Goal: Task Accomplishment & Management: Manage account settings

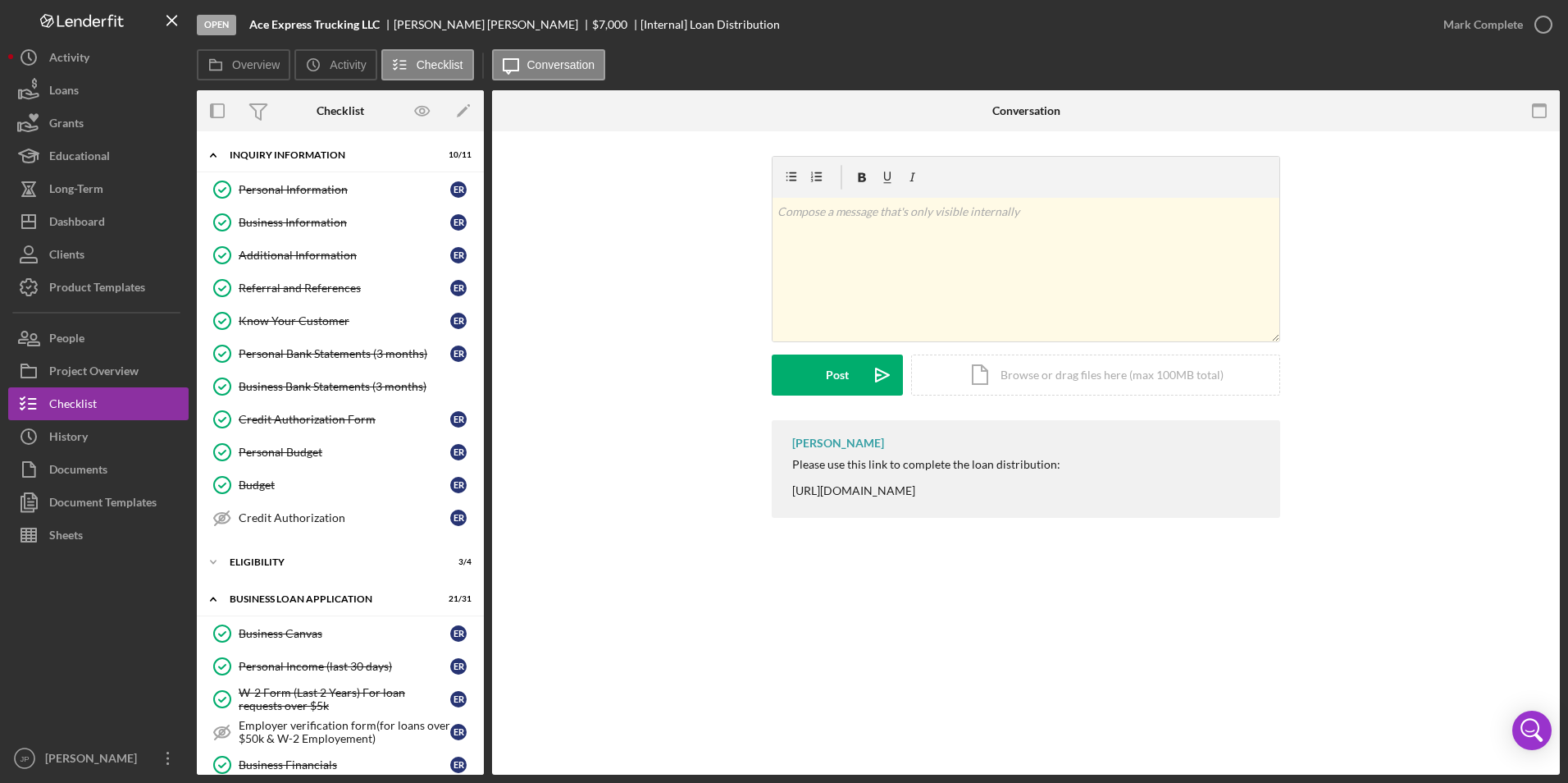
scroll to position [1695, 0]
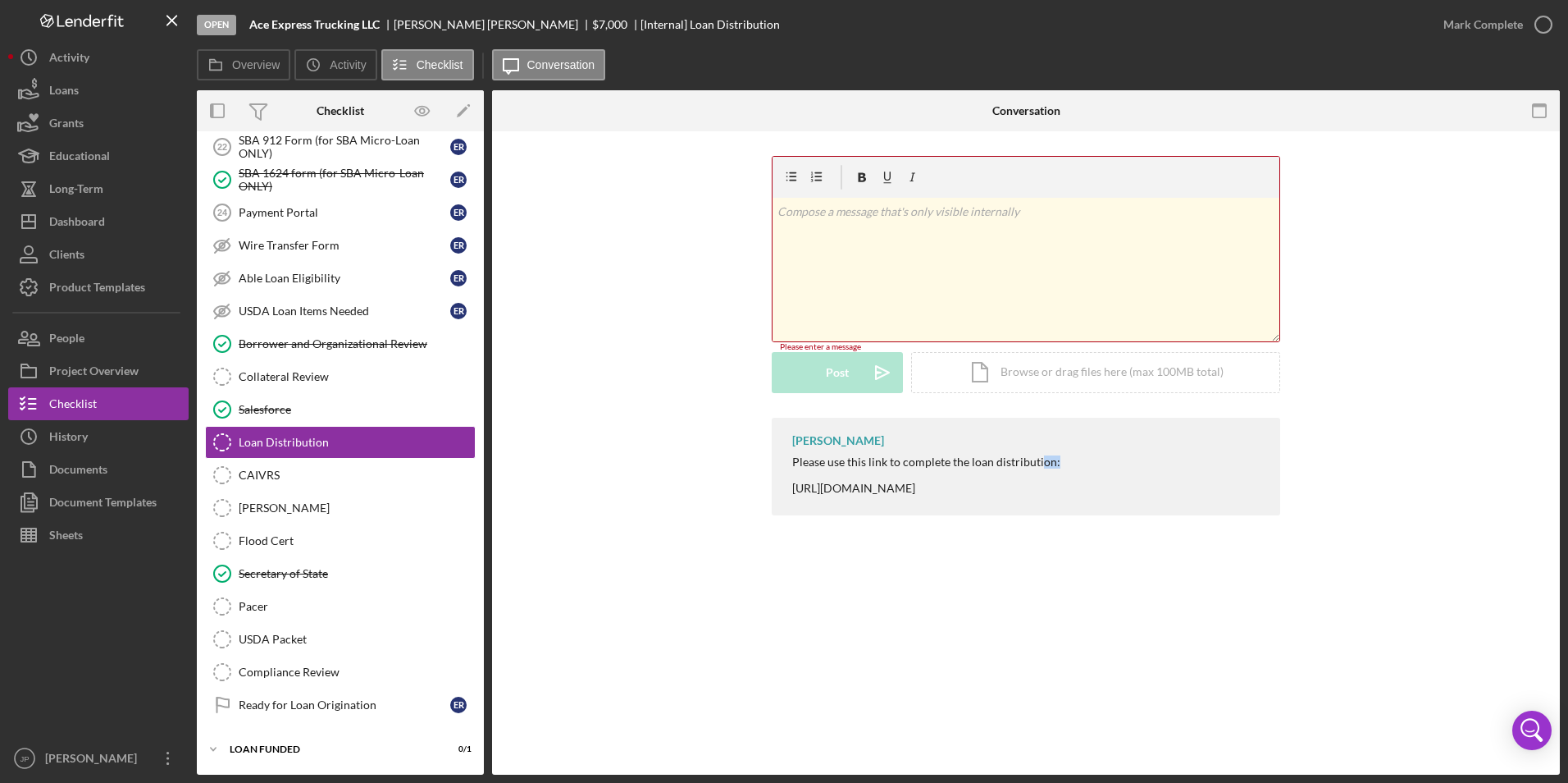
drag, startPoint x: 1557, startPoint y: 433, endPoint x: 1644, endPoint y: 433, distance: 87.0
click at [1568, 433] on html "Open Ace Express Trucking LLC [PERSON_NAME] $7,000 $7,000 [Internal] Loan Distr…" at bounding box center [784, 392] width 1568 height 783
click at [296, 526] on link "Flood Cert Flood Cert" at bounding box center [340, 541] width 271 height 33
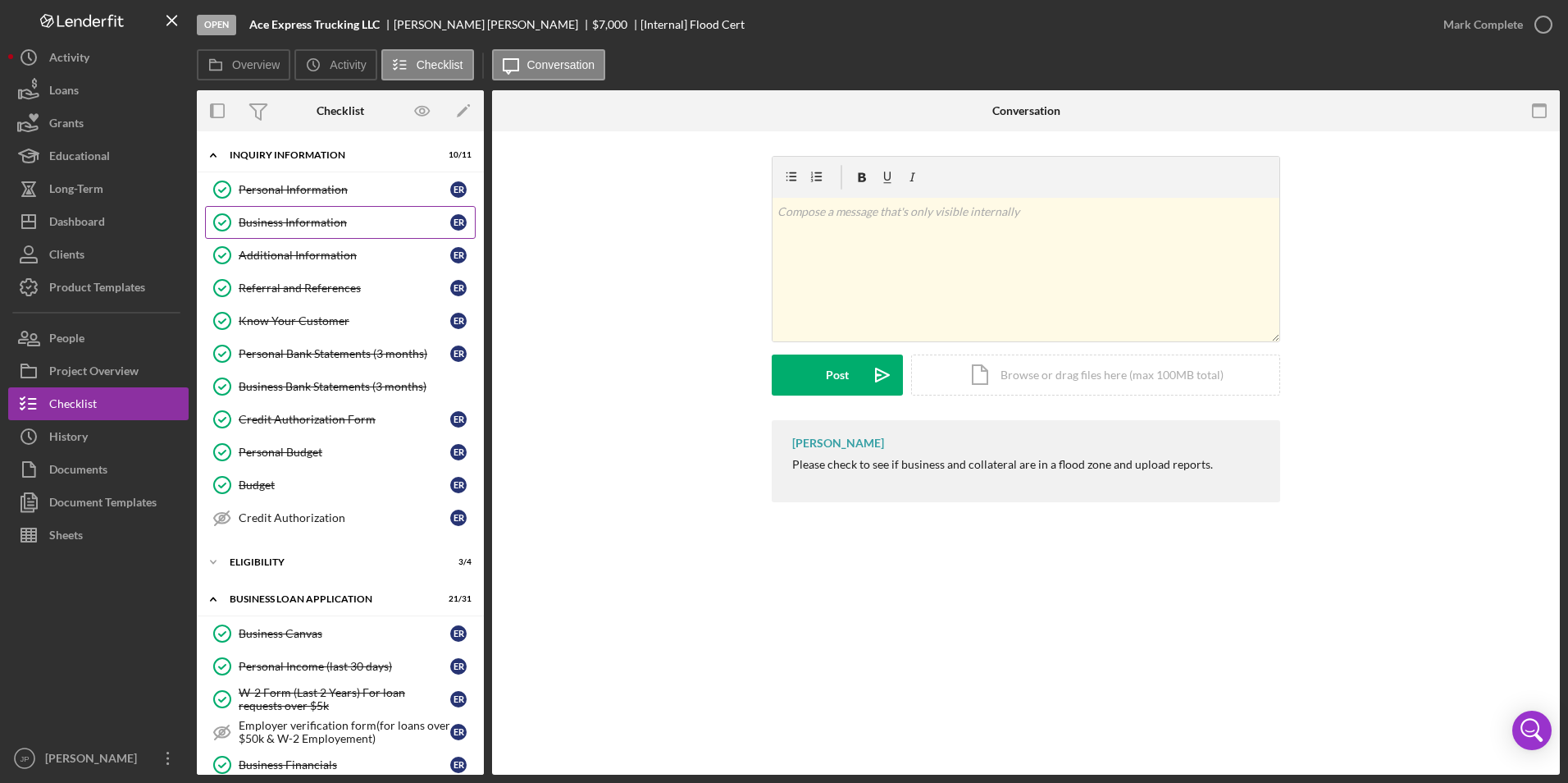
click at [314, 223] on div "Business Information" at bounding box center [344, 222] width 212 height 13
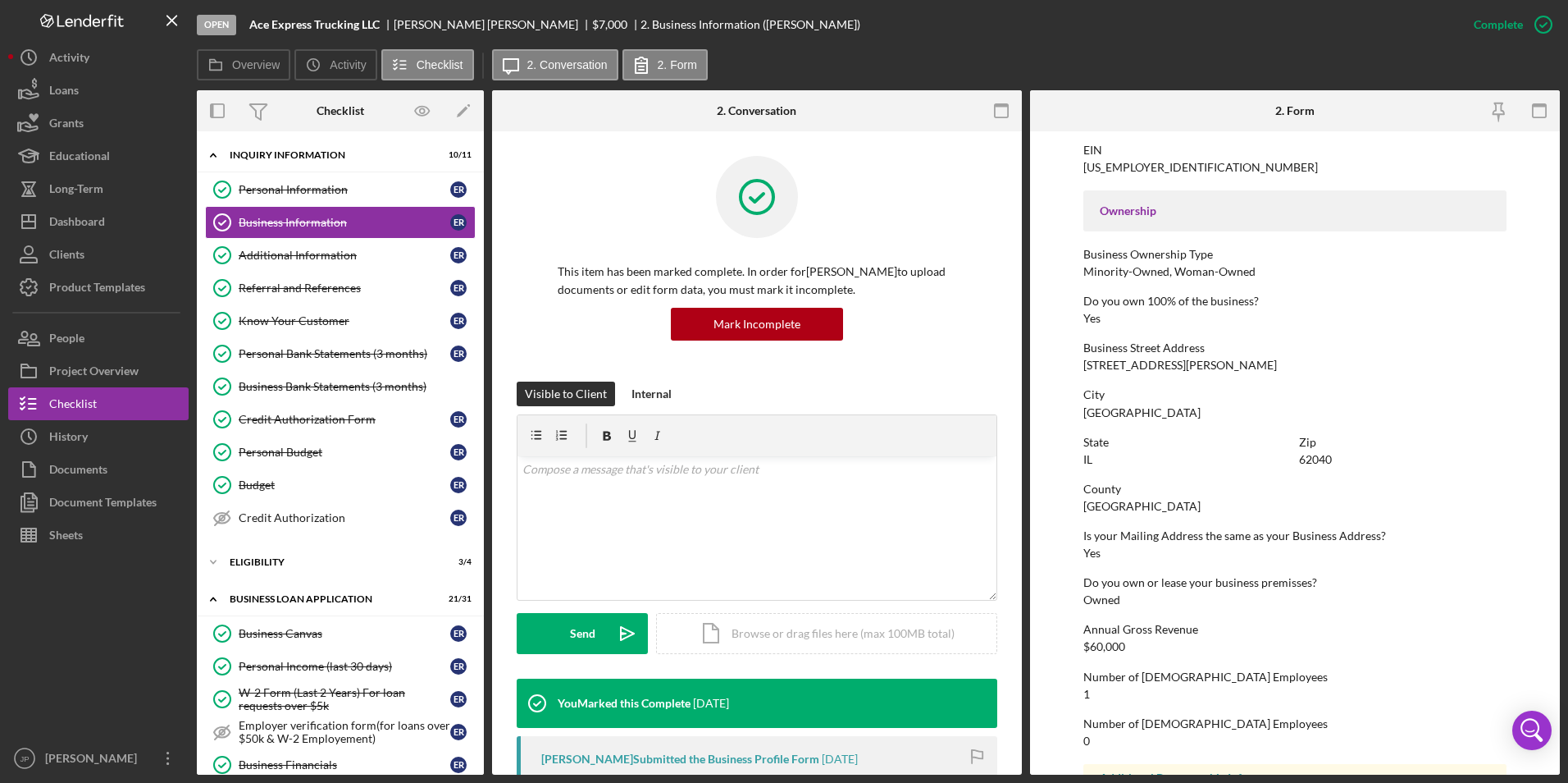
scroll to position [575, 0]
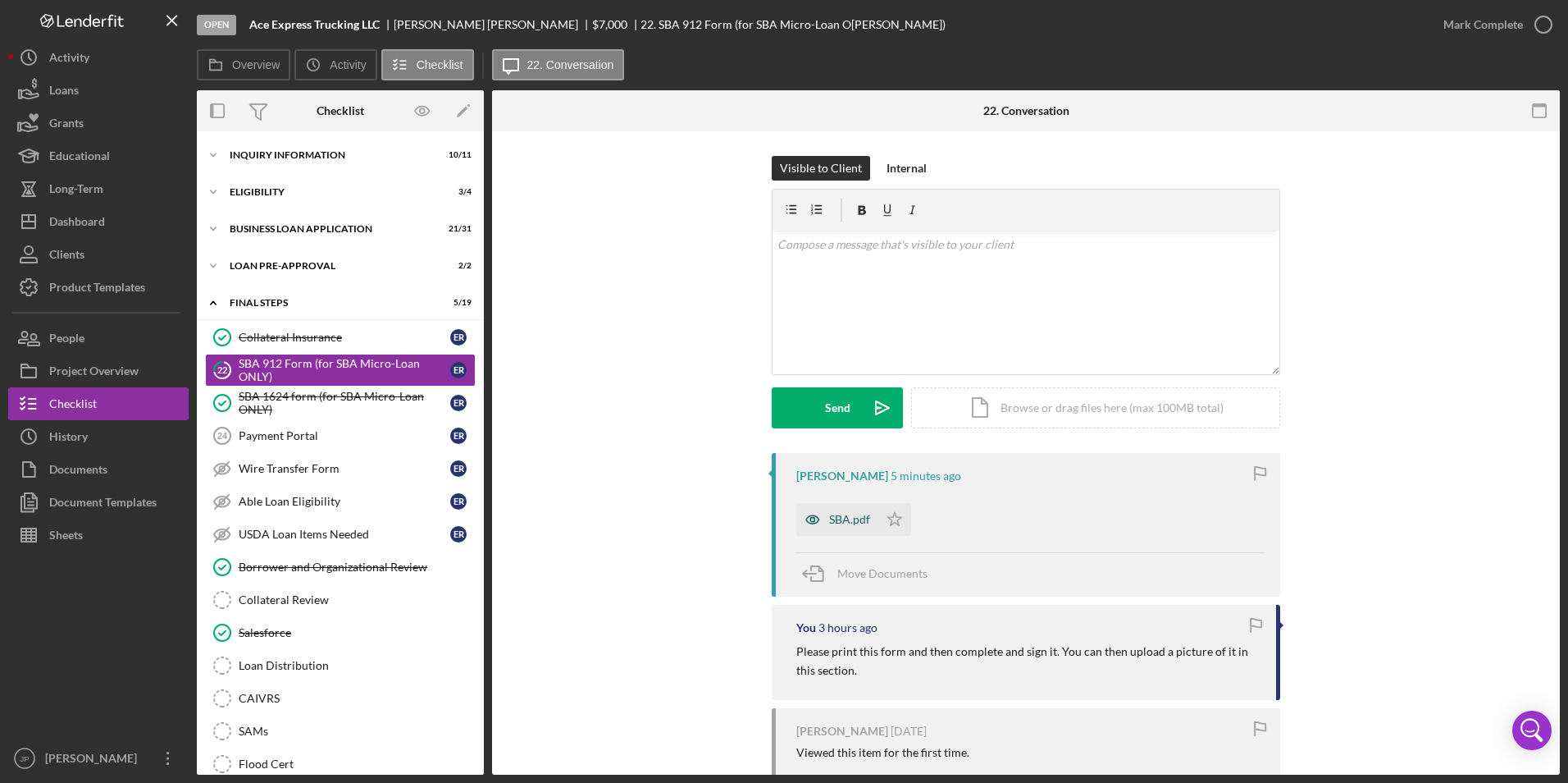
click at [844, 526] on div "SBA.pdf" at bounding box center [850, 519] width 41 height 13
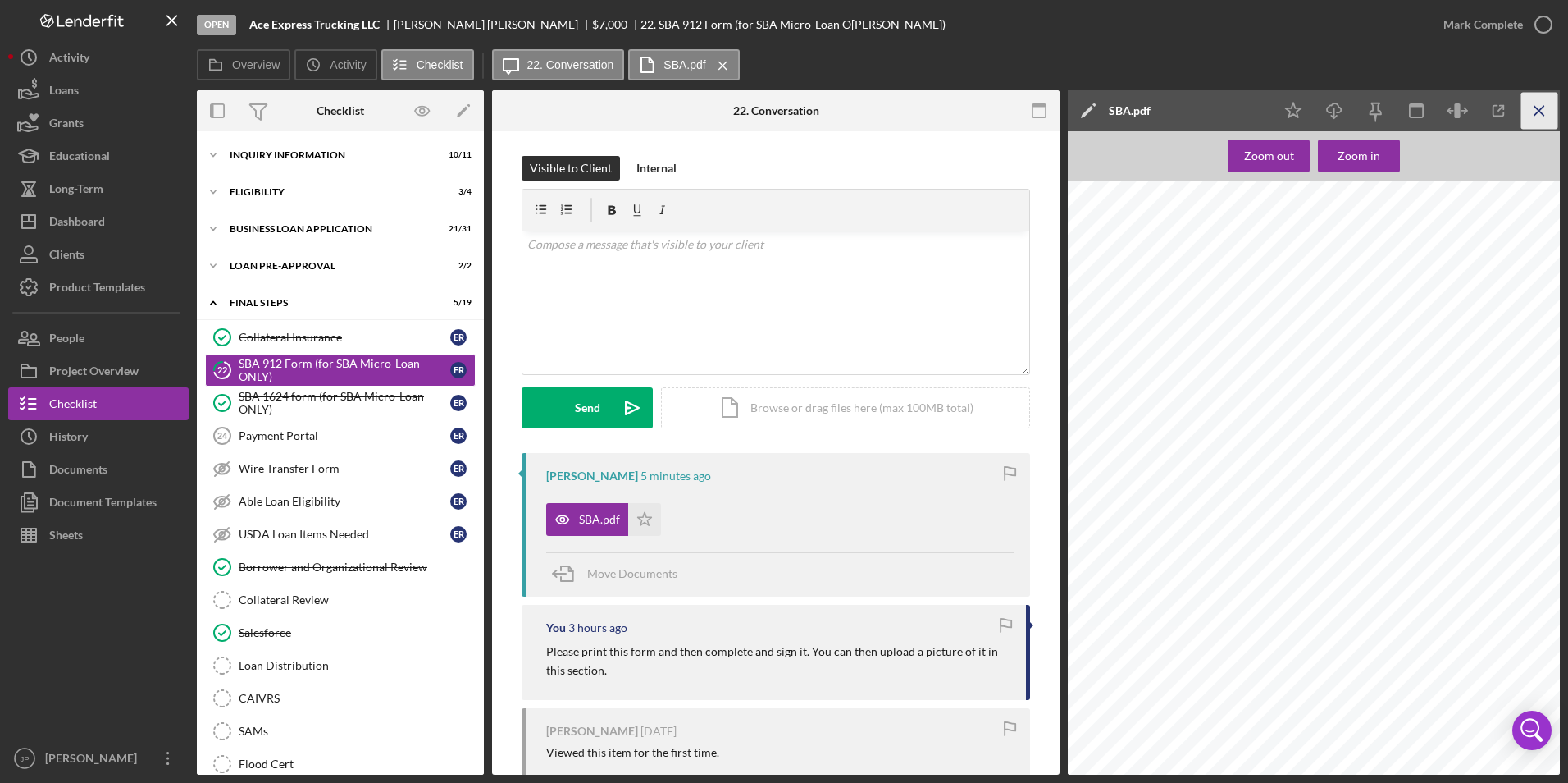
click at [1542, 115] on icon "Icon/Menu Close" at bounding box center [1539, 111] width 37 height 37
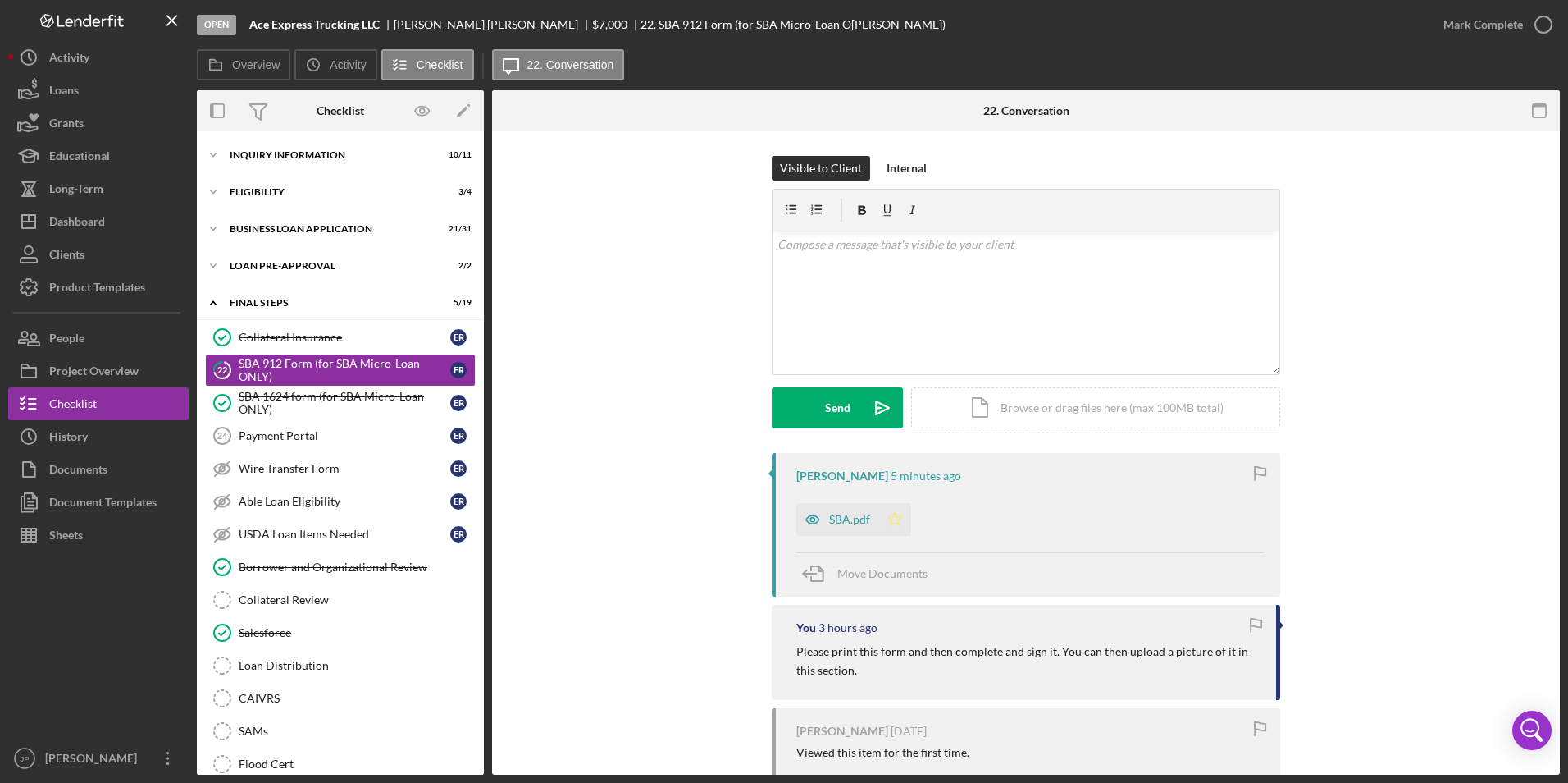
click at [891, 515] on polygon "button" at bounding box center [895, 518] width 14 height 13
click at [1493, 31] on div "Mark Complete" at bounding box center [1483, 24] width 80 height 33
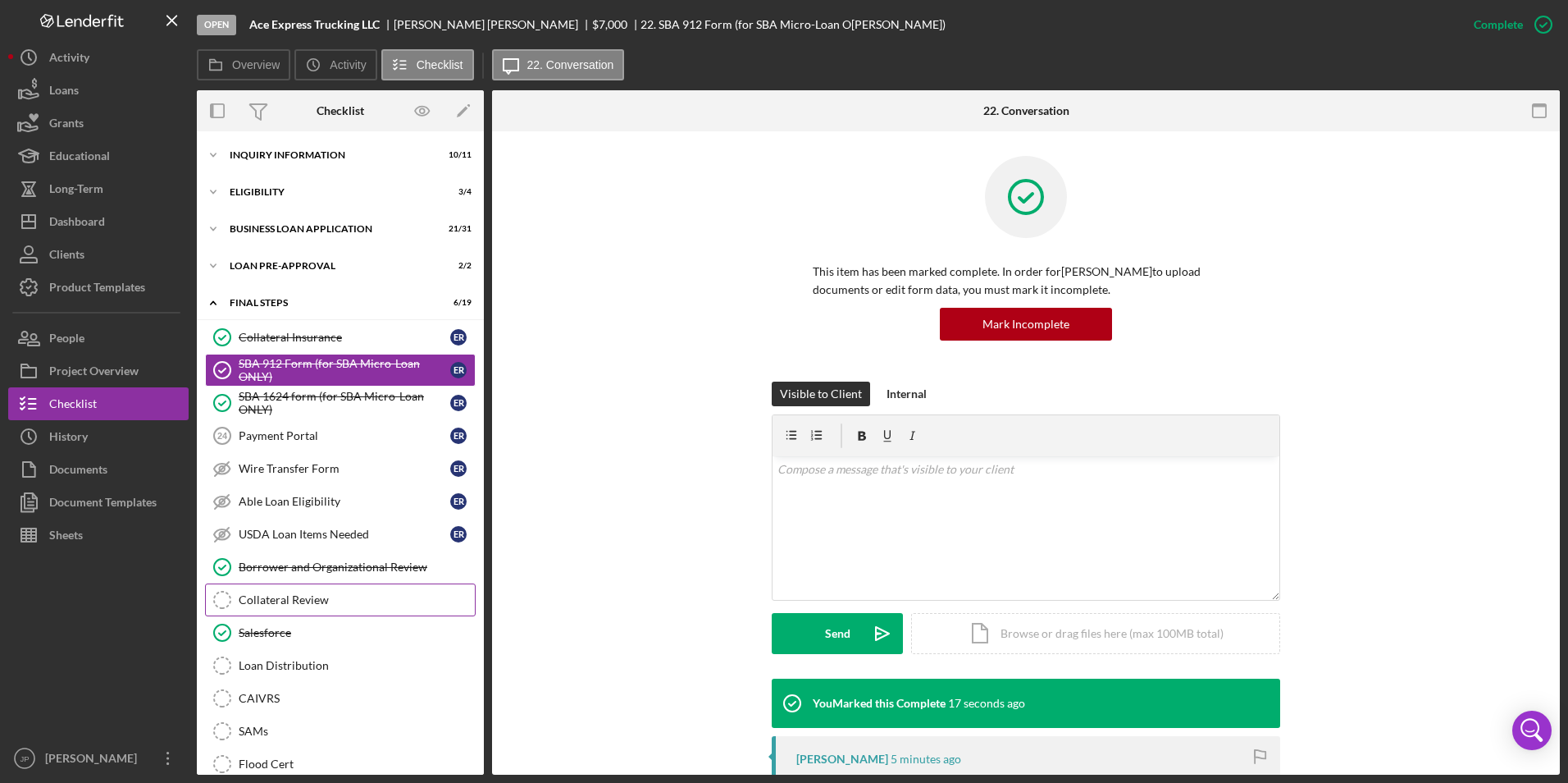
click at [302, 594] on div "Collateral Review" at bounding box center [356, 600] width 236 height 13
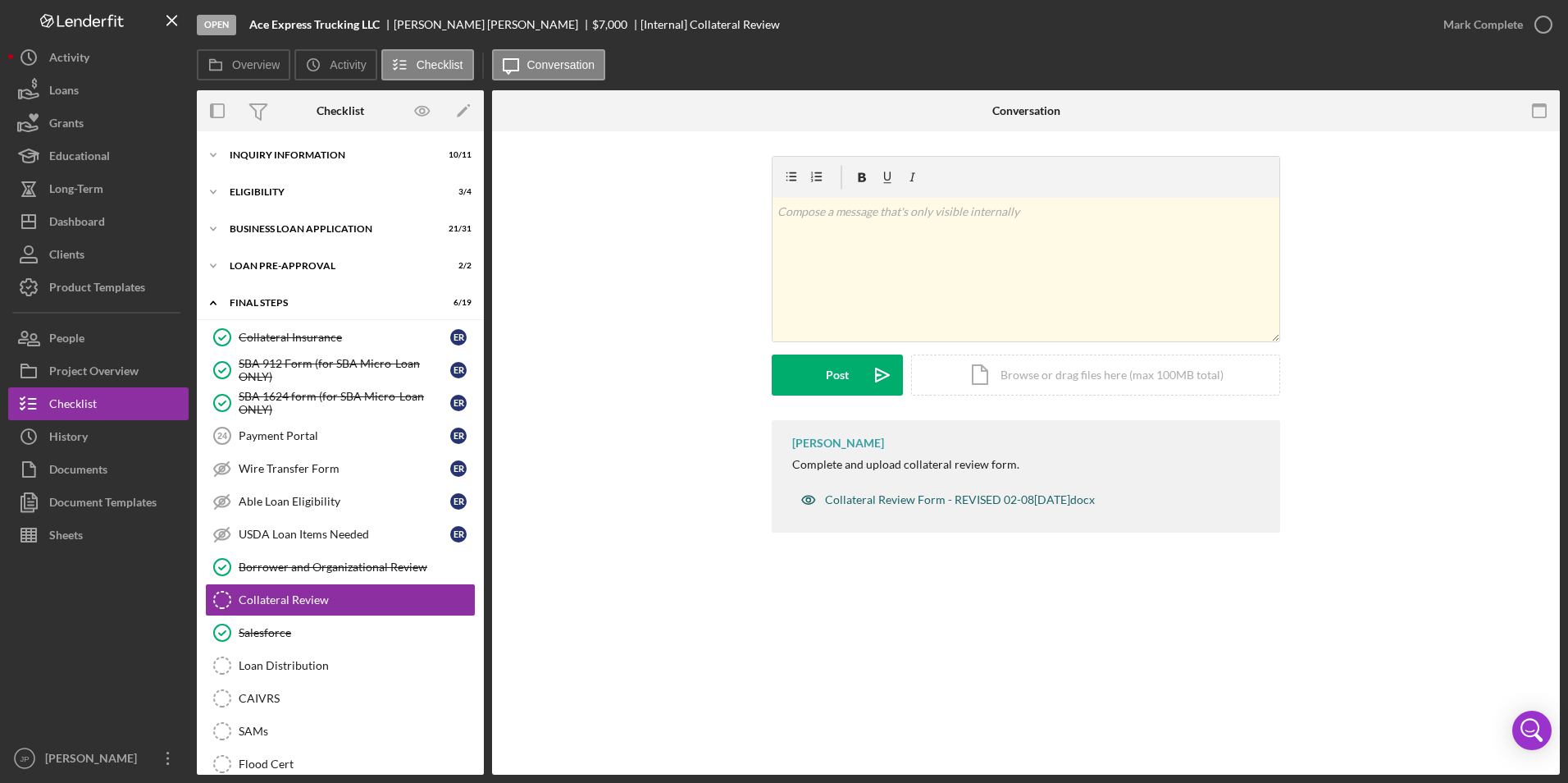
click at [967, 494] on div "Collateral Review Form - REVISED 02-08-24 (3).docx" at bounding box center [960, 500] width 270 height 13
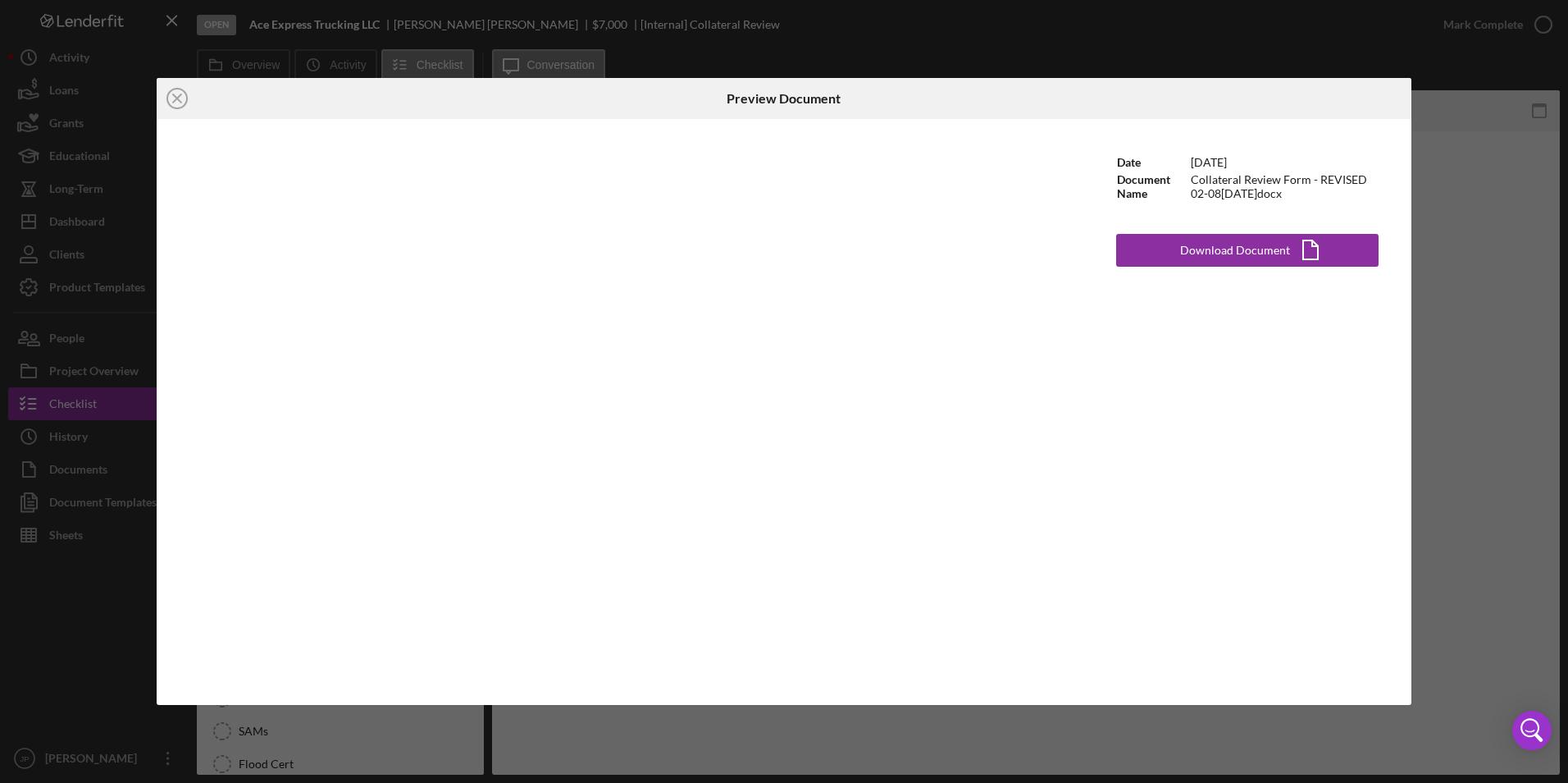
click at [1501, 231] on div "Icon/Close Preview Document Date 2/8/2024 Document Name Collateral Review Form …" at bounding box center [784, 392] width 1568 height 783
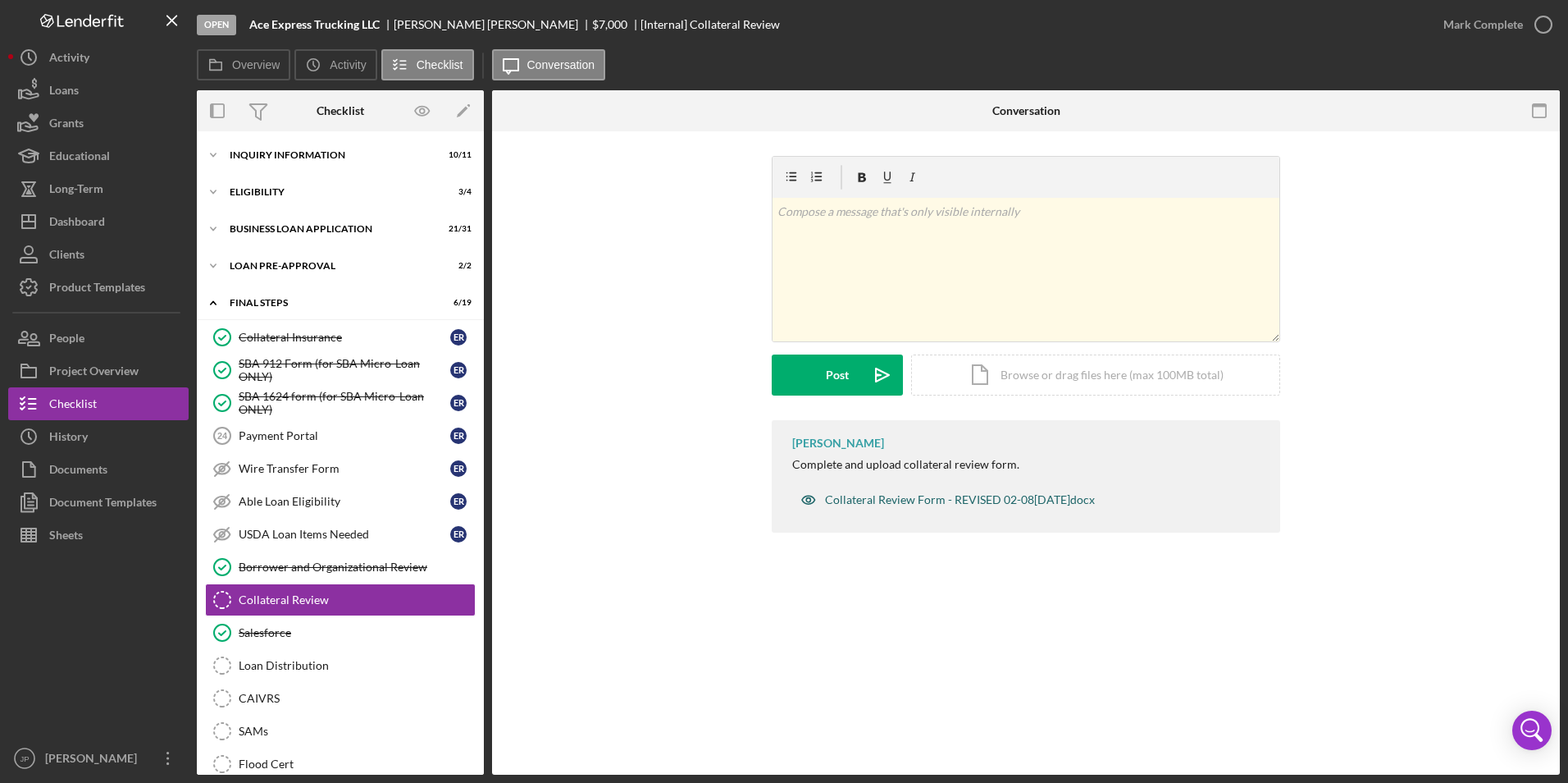
click at [917, 498] on div "Collateral Review Form - REVISED 02-08-24 (3).docx" at bounding box center [960, 500] width 270 height 13
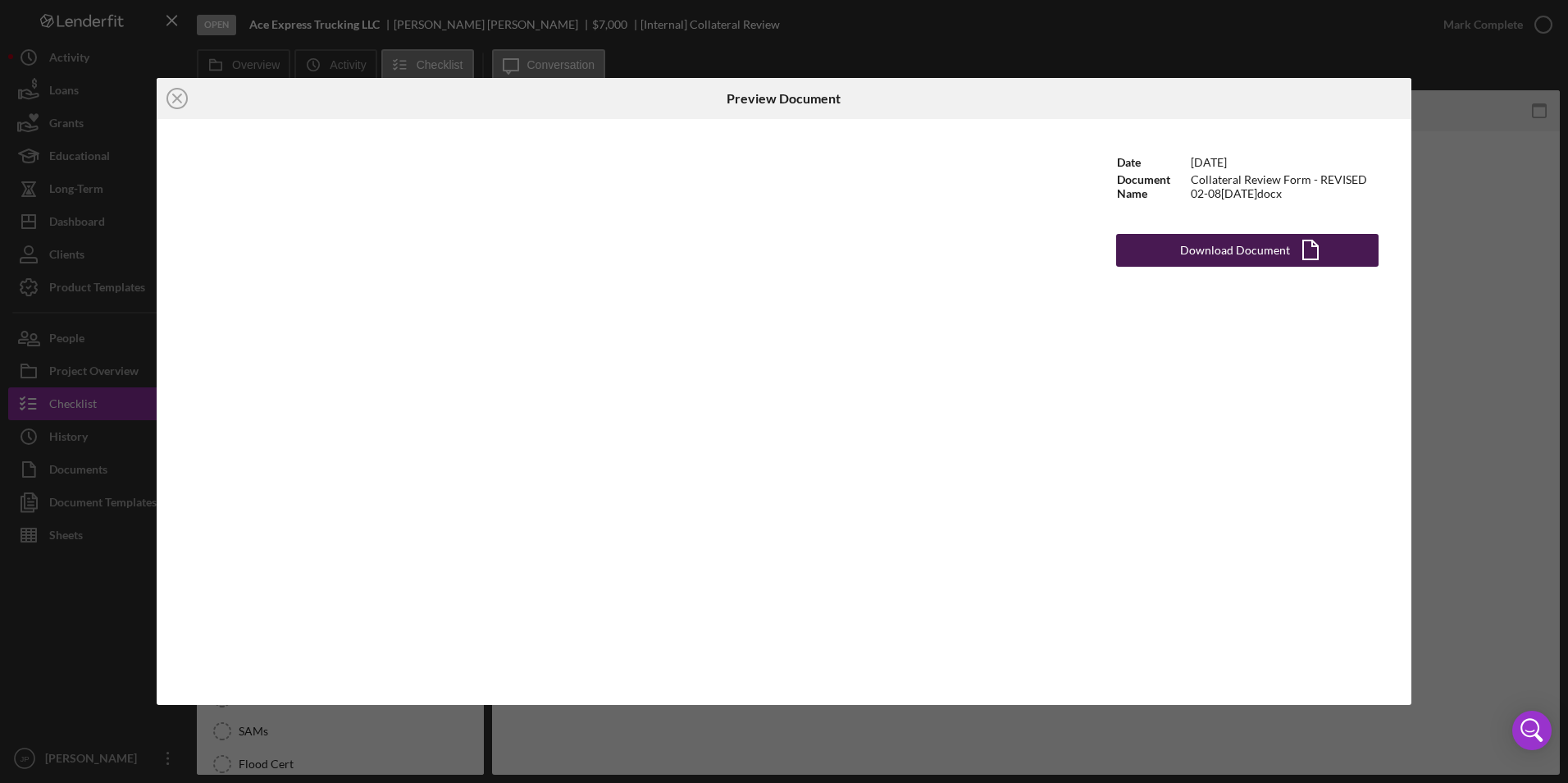
click at [1281, 255] on div "Download Document" at bounding box center [1235, 250] width 110 height 33
click at [778, 47] on div "Icon/Close Preview Document Date 2/8/2024 Document Name Collateral Review Form …" at bounding box center [784, 392] width 1568 height 783
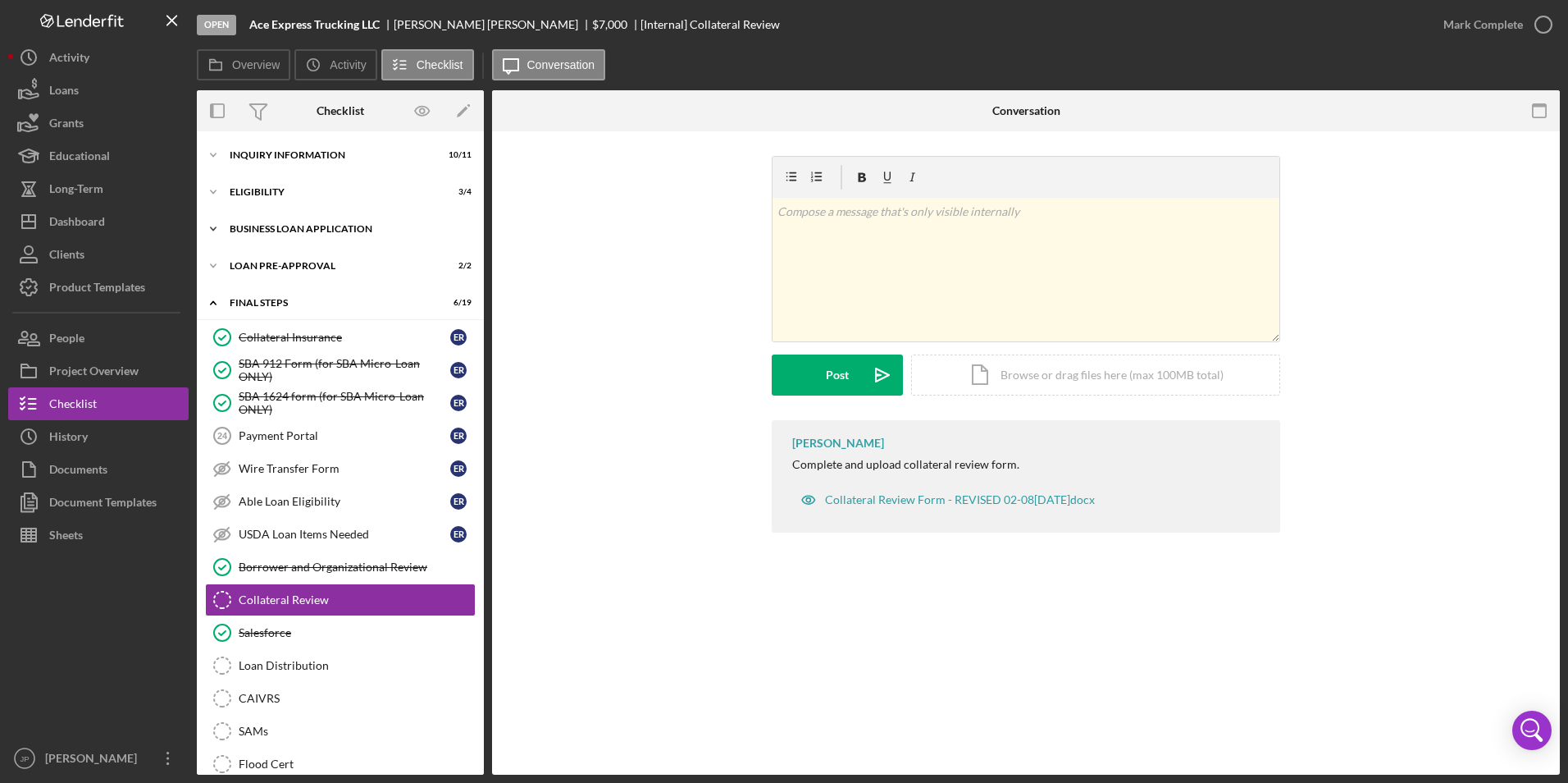
click at [232, 231] on div "BUSINESS LOAN APPLICATION" at bounding box center [347, 229] width 234 height 10
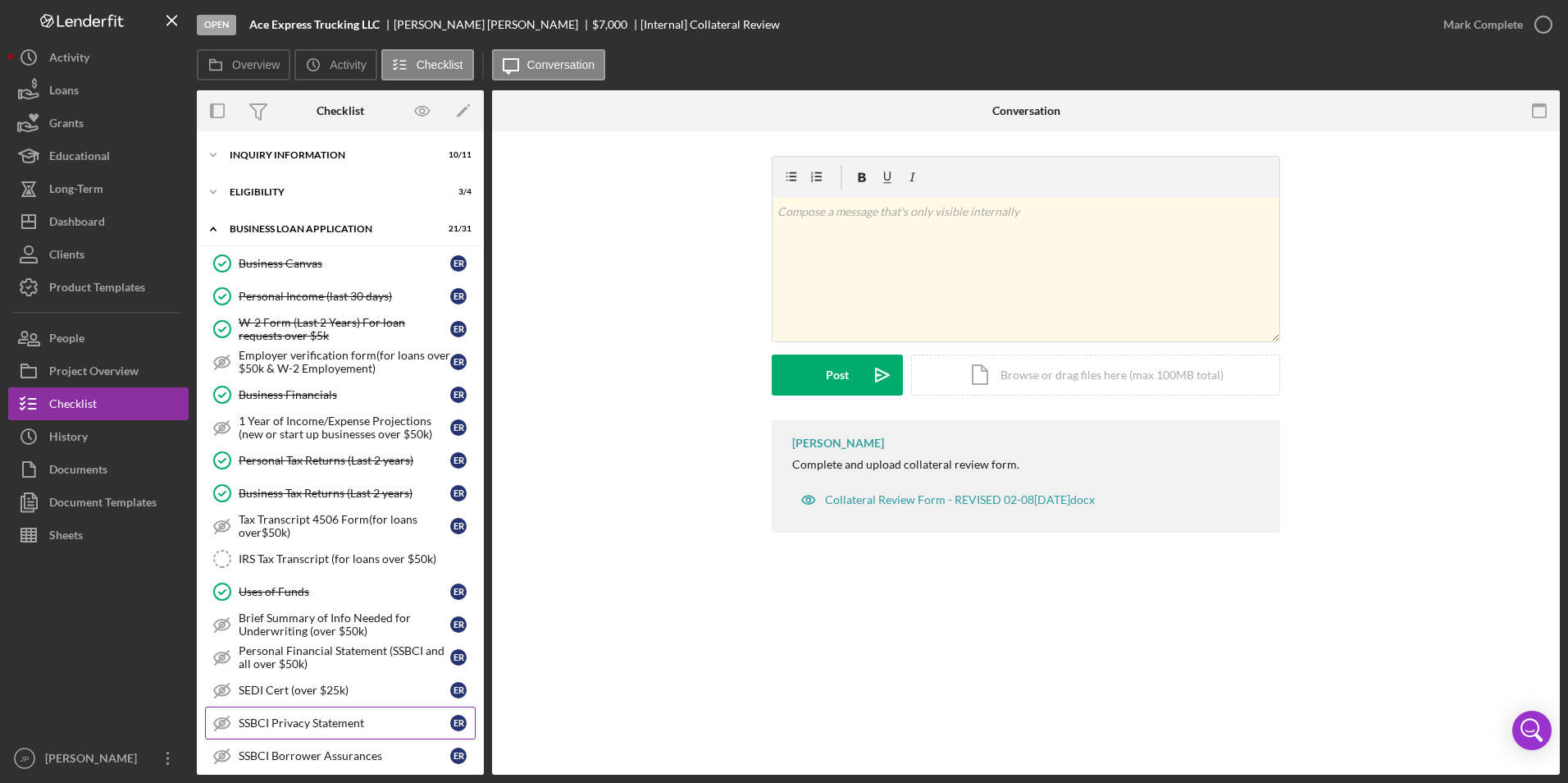
scroll to position [328, 0]
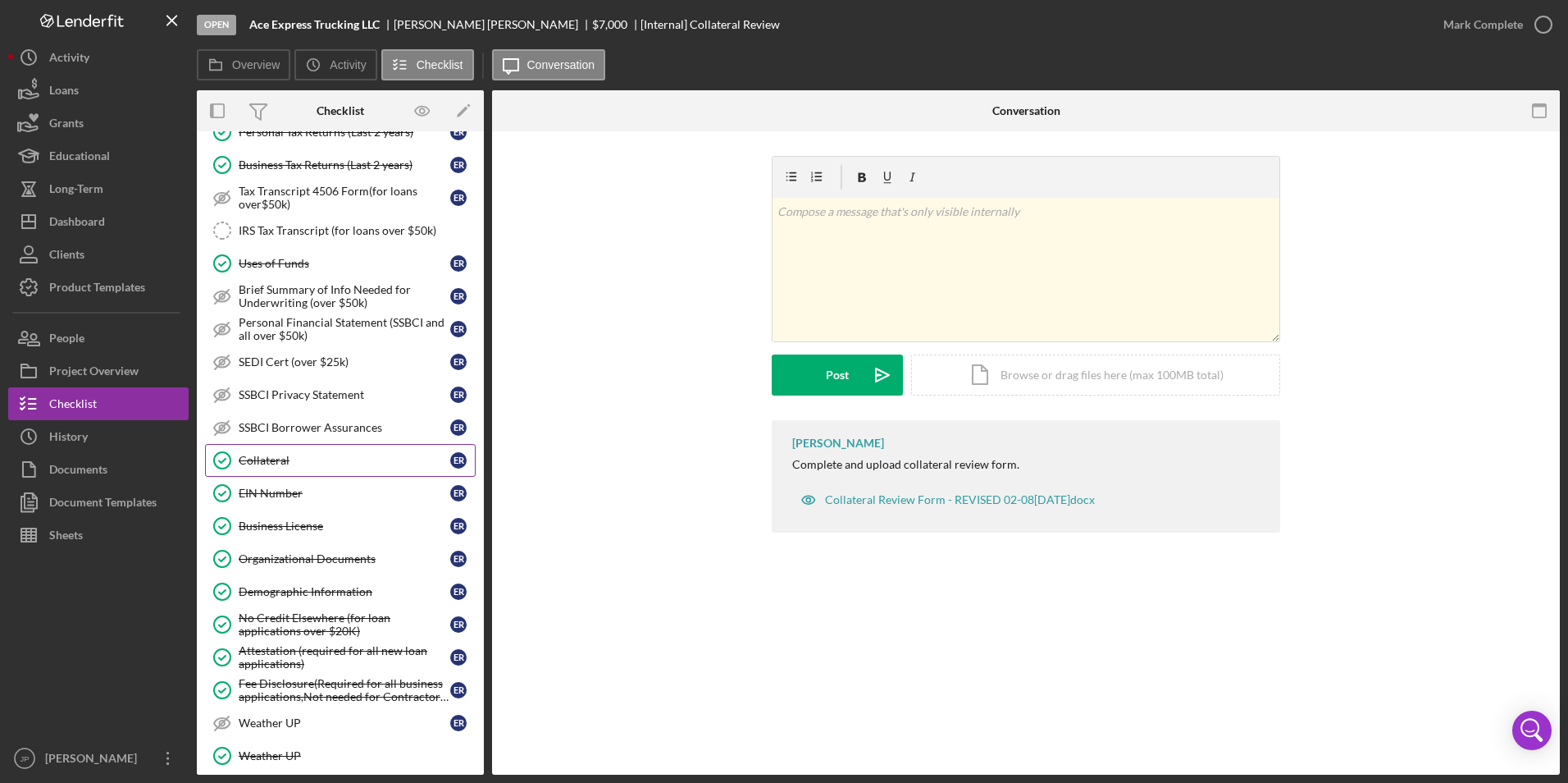
click at [288, 456] on div "Collateral" at bounding box center [344, 460] width 212 height 13
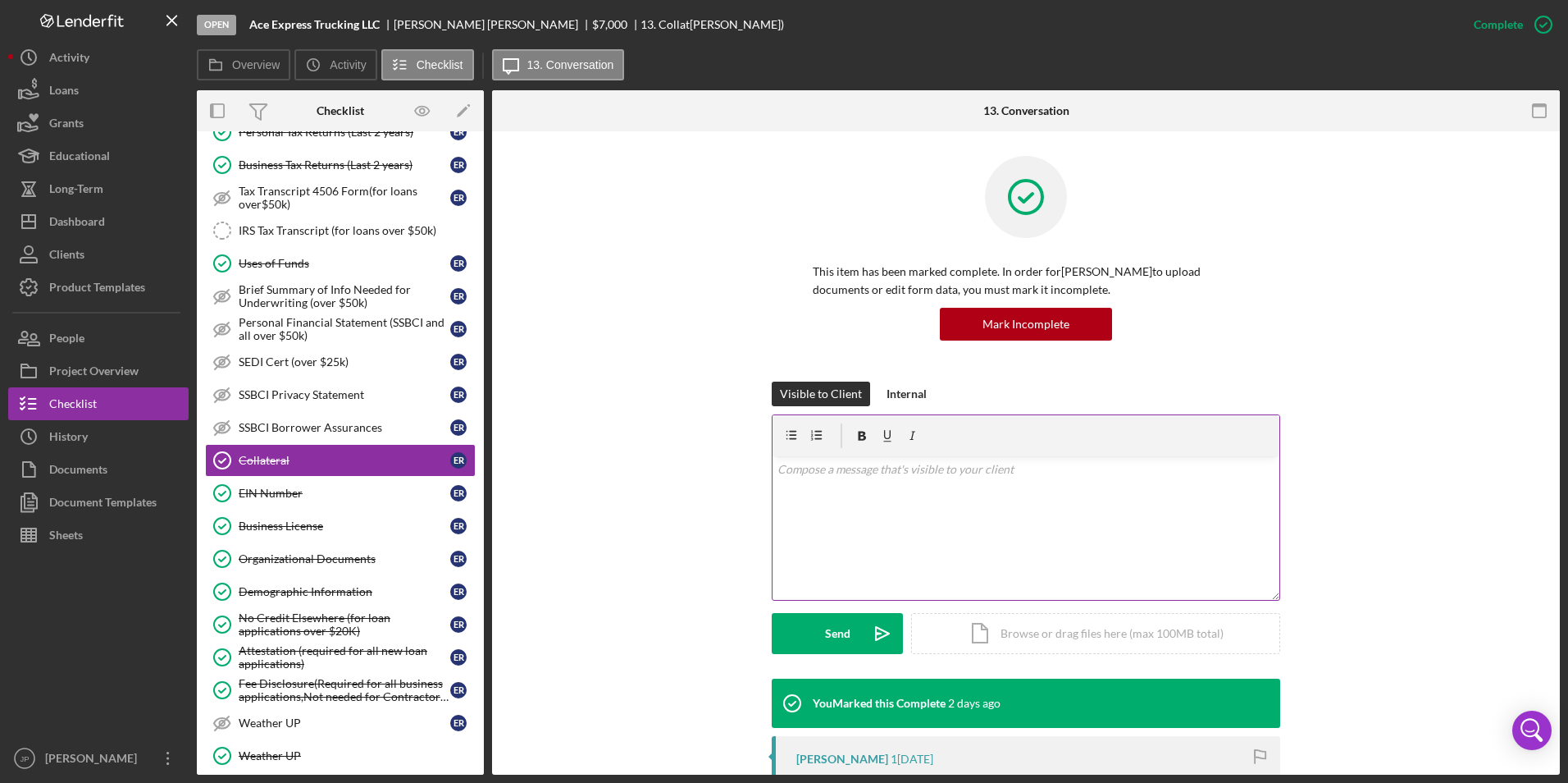
scroll to position [164, 0]
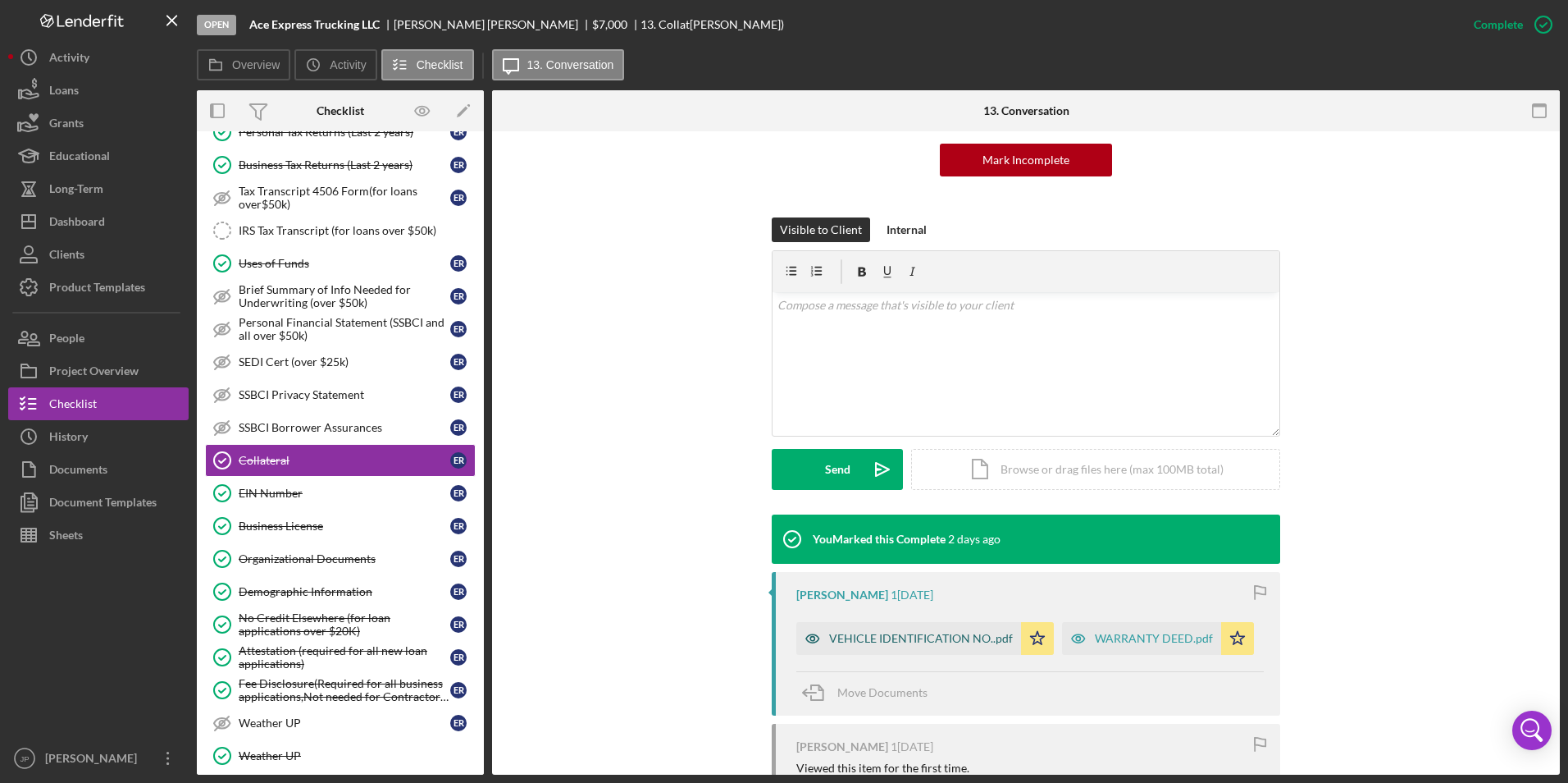
click at [933, 647] on div "VEHICLE IDENTIFICATION NO..pdf" at bounding box center [910, 638] width 225 height 33
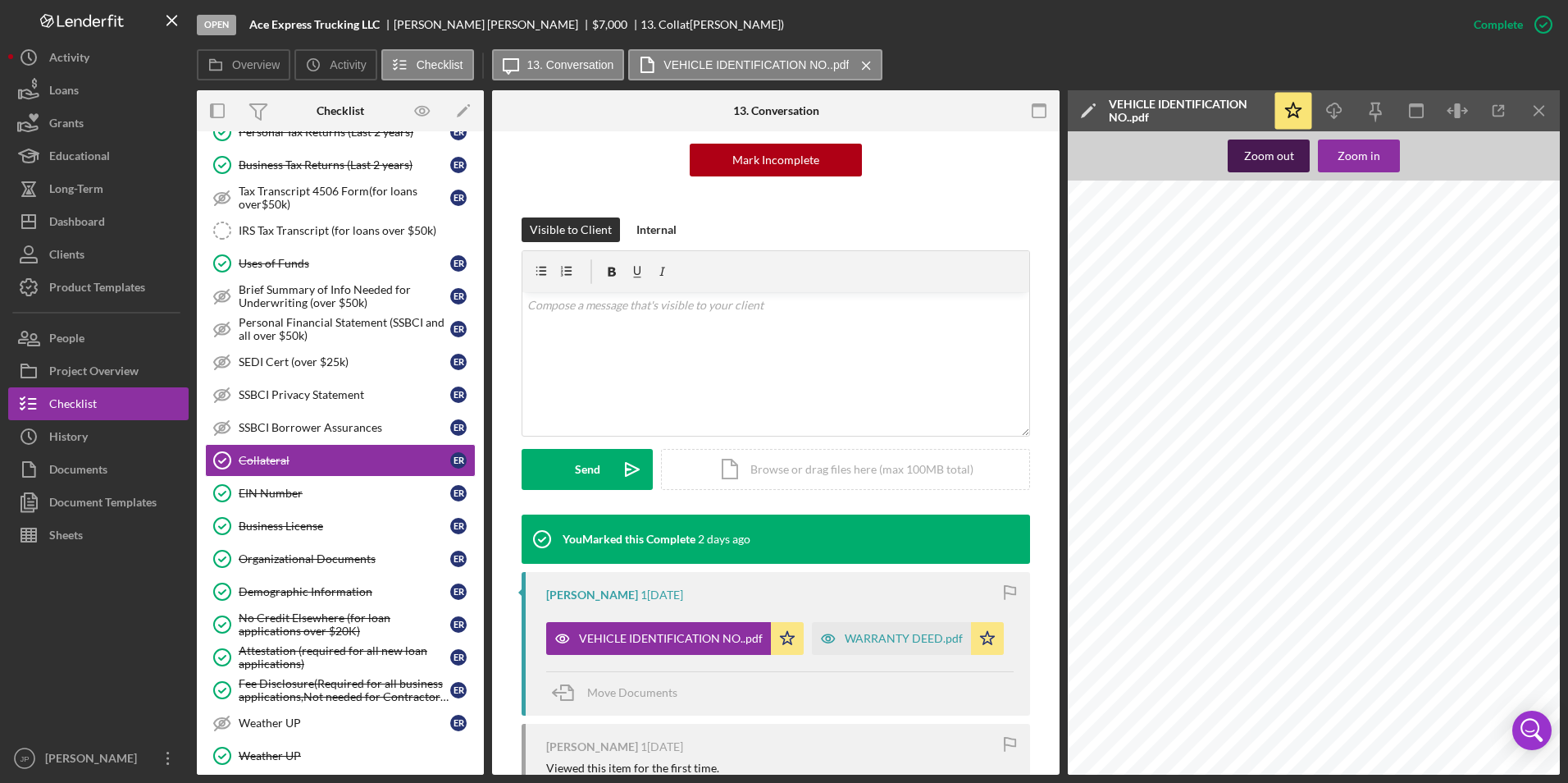
click at [1286, 160] on div "Zoom out" at bounding box center [1270, 156] width 50 height 33
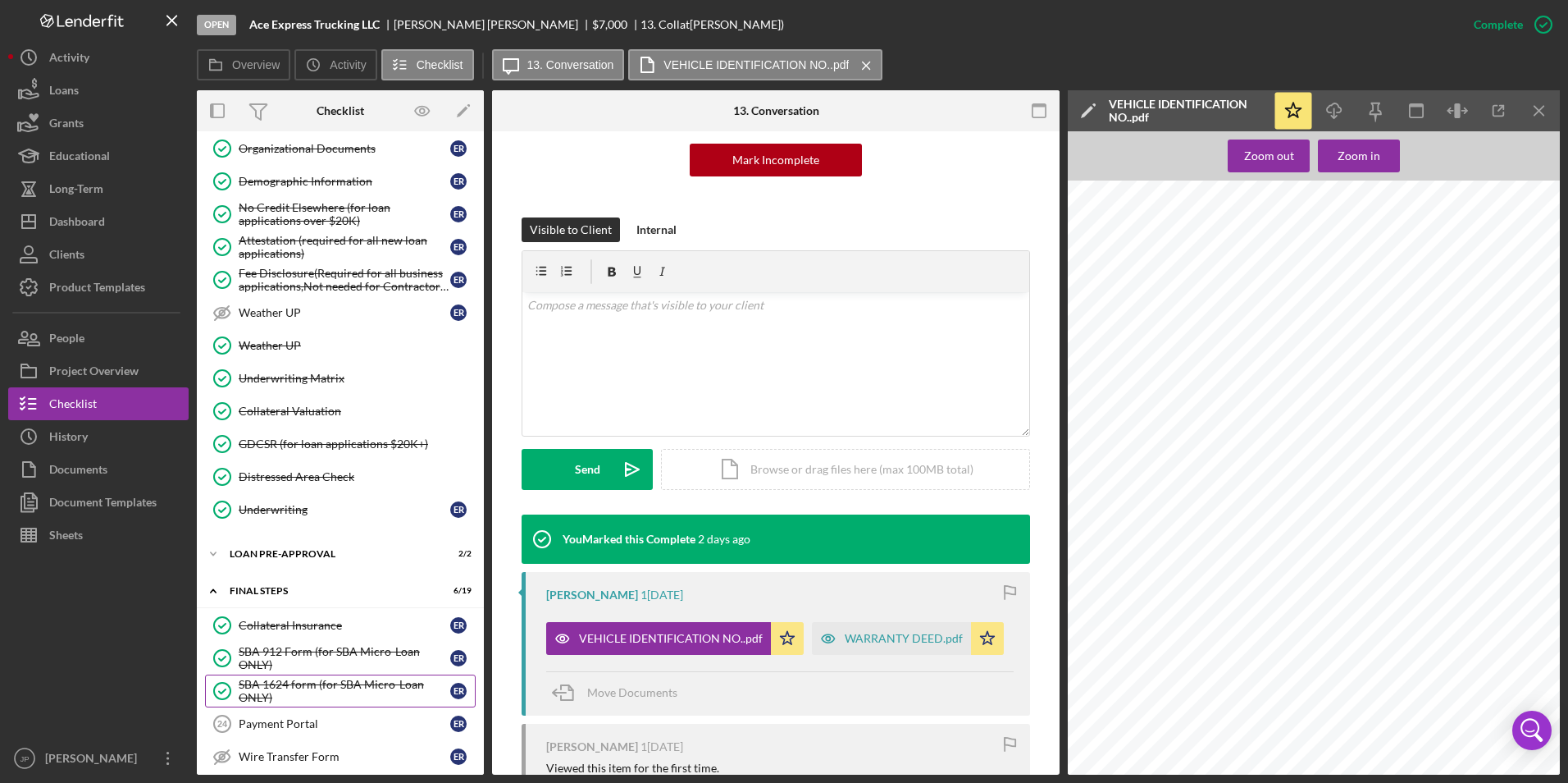
scroll to position [903, 0]
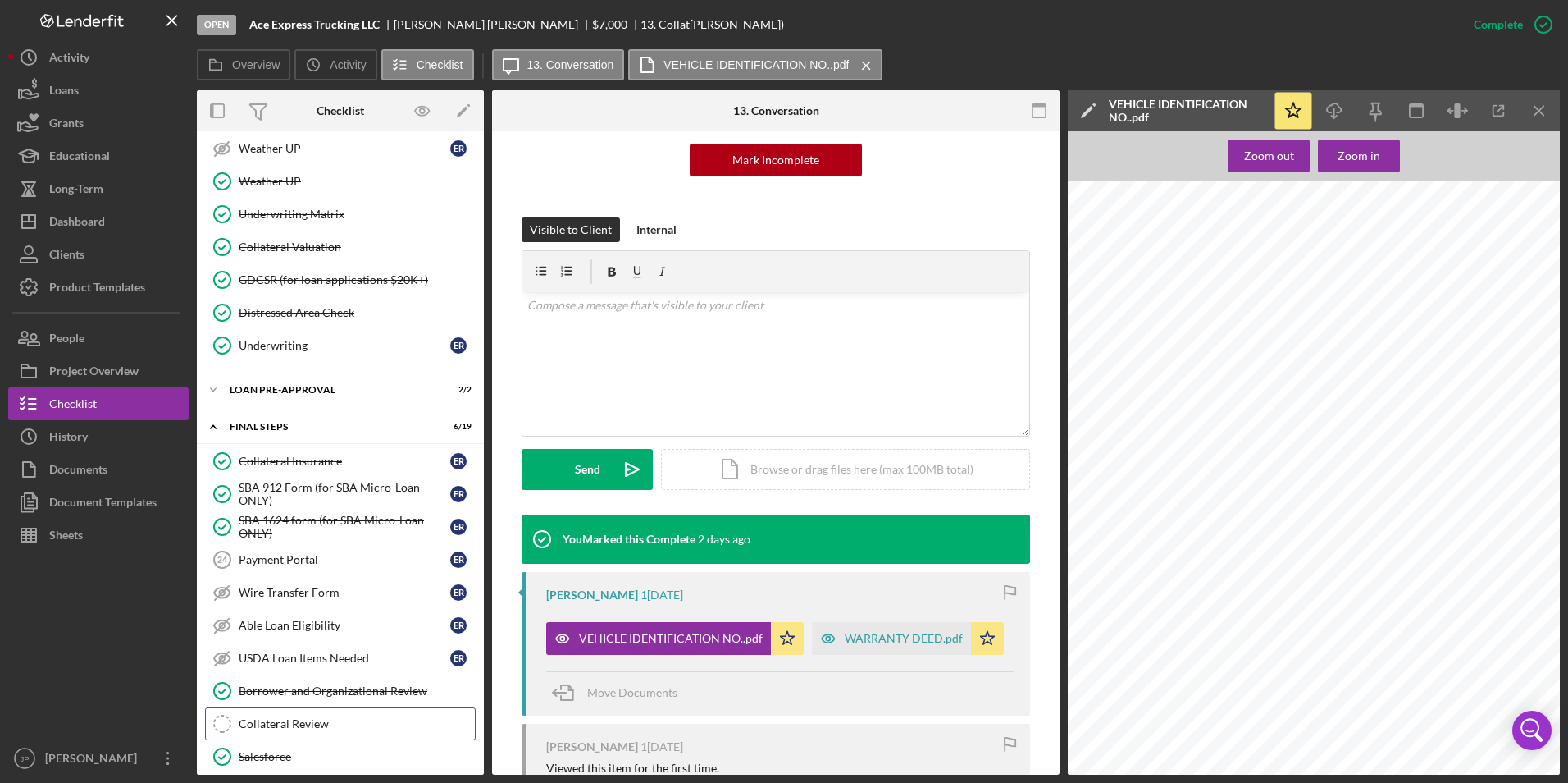
click at [320, 725] on div "Collateral Review" at bounding box center [356, 723] width 236 height 13
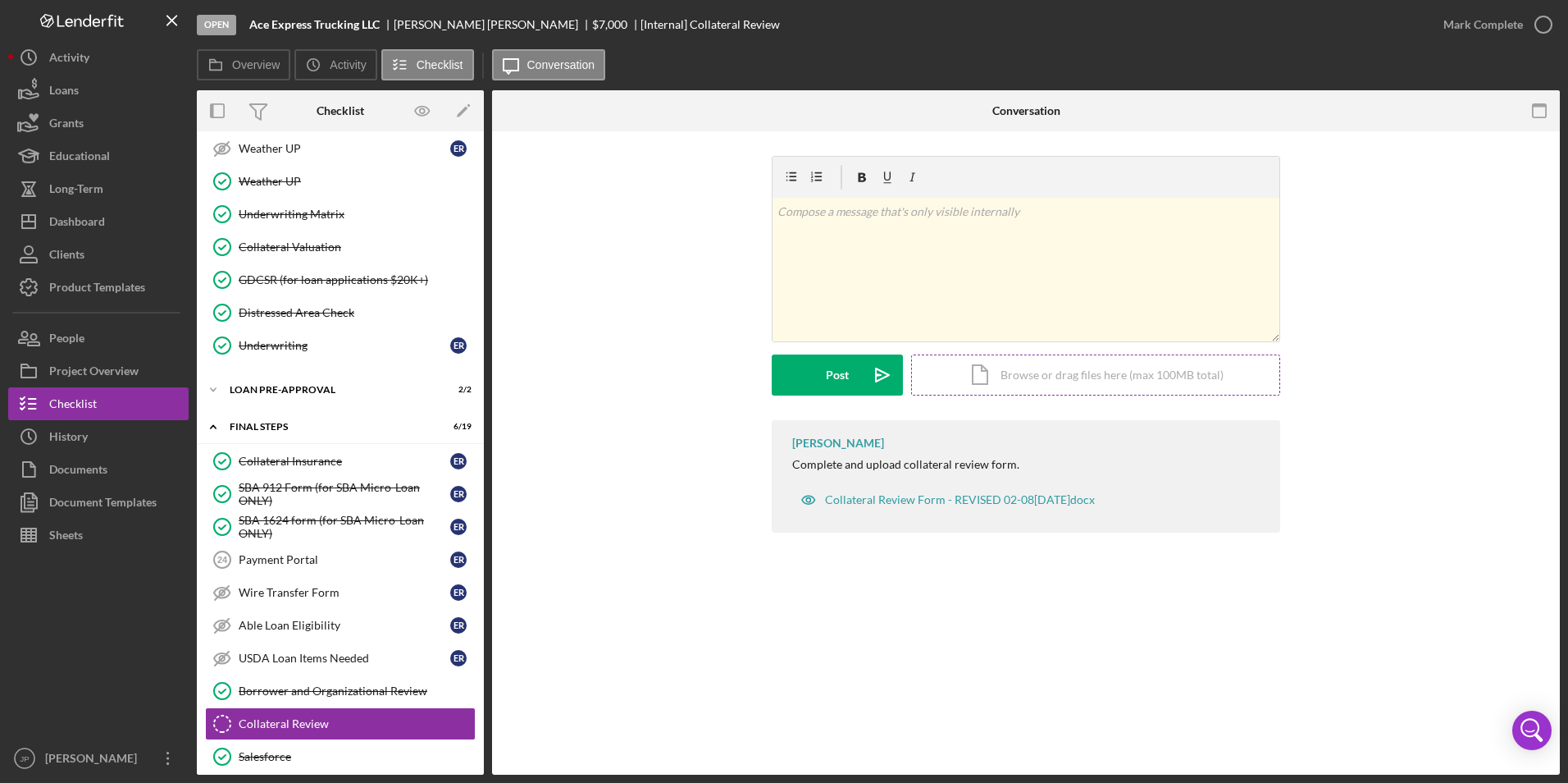
click at [1017, 380] on div "Icon/Document Browse or drag files here (max 100MB total) Tap to choose files o…" at bounding box center [1095, 375] width 369 height 41
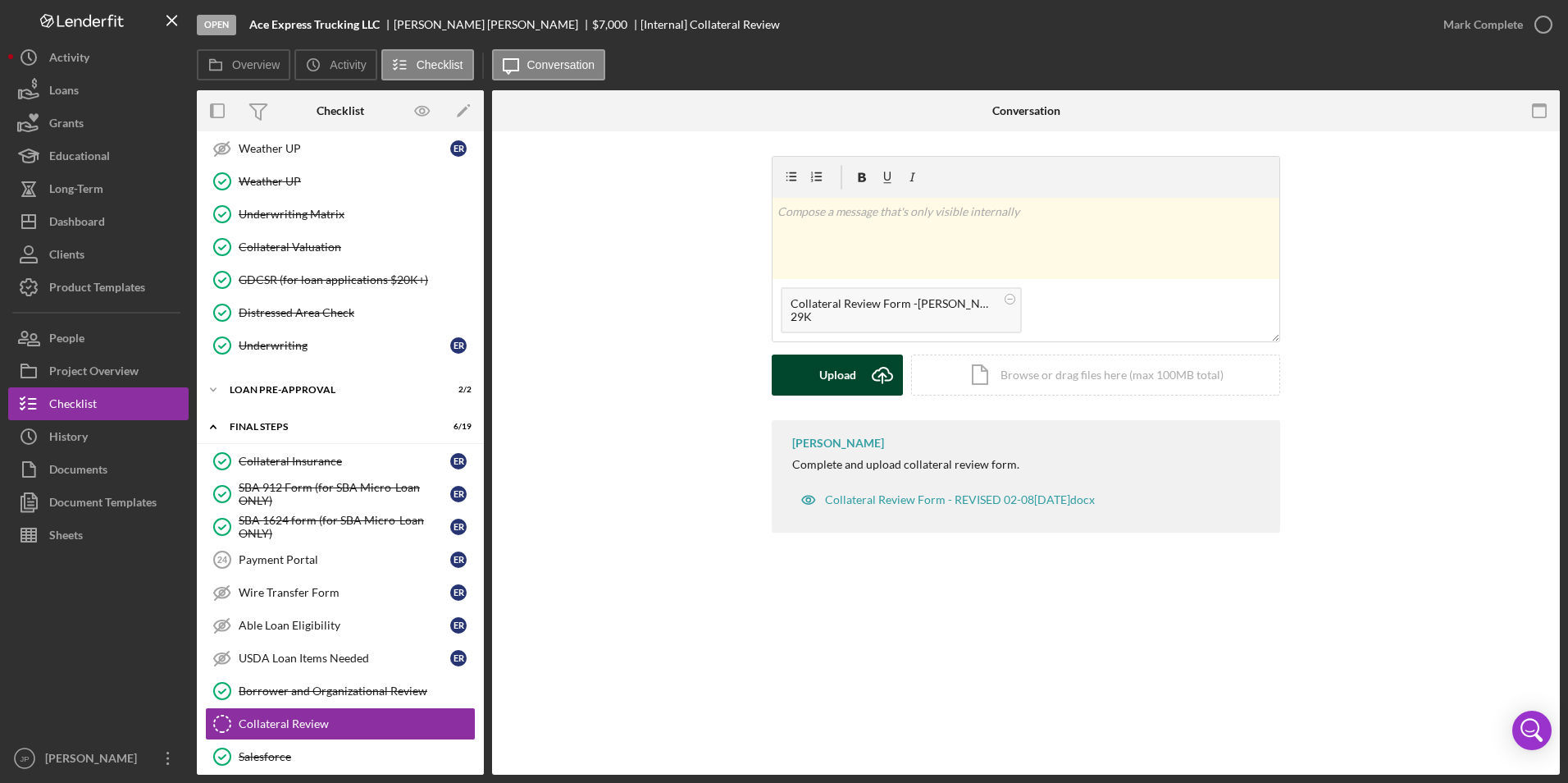
click at [859, 385] on button "Upload Icon/Upload" at bounding box center [837, 375] width 131 height 41
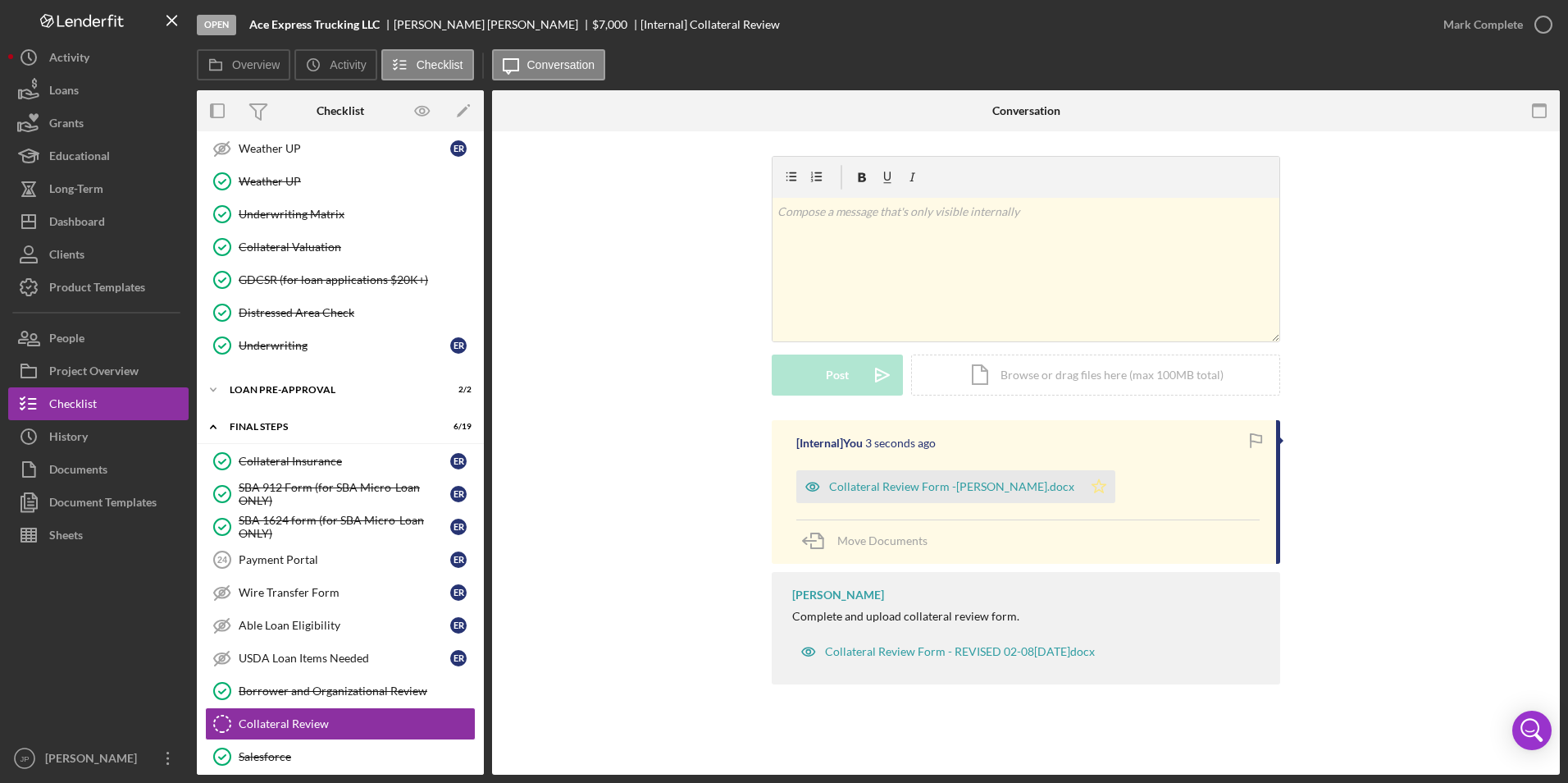
click at [1096, 487] on icon "Icon/Star" at bounding box center [1099, 486] width 33 height 33
click at [1508, 32] on div "Mark Complete" at bounding box center [1483, 24] width 80 height 33
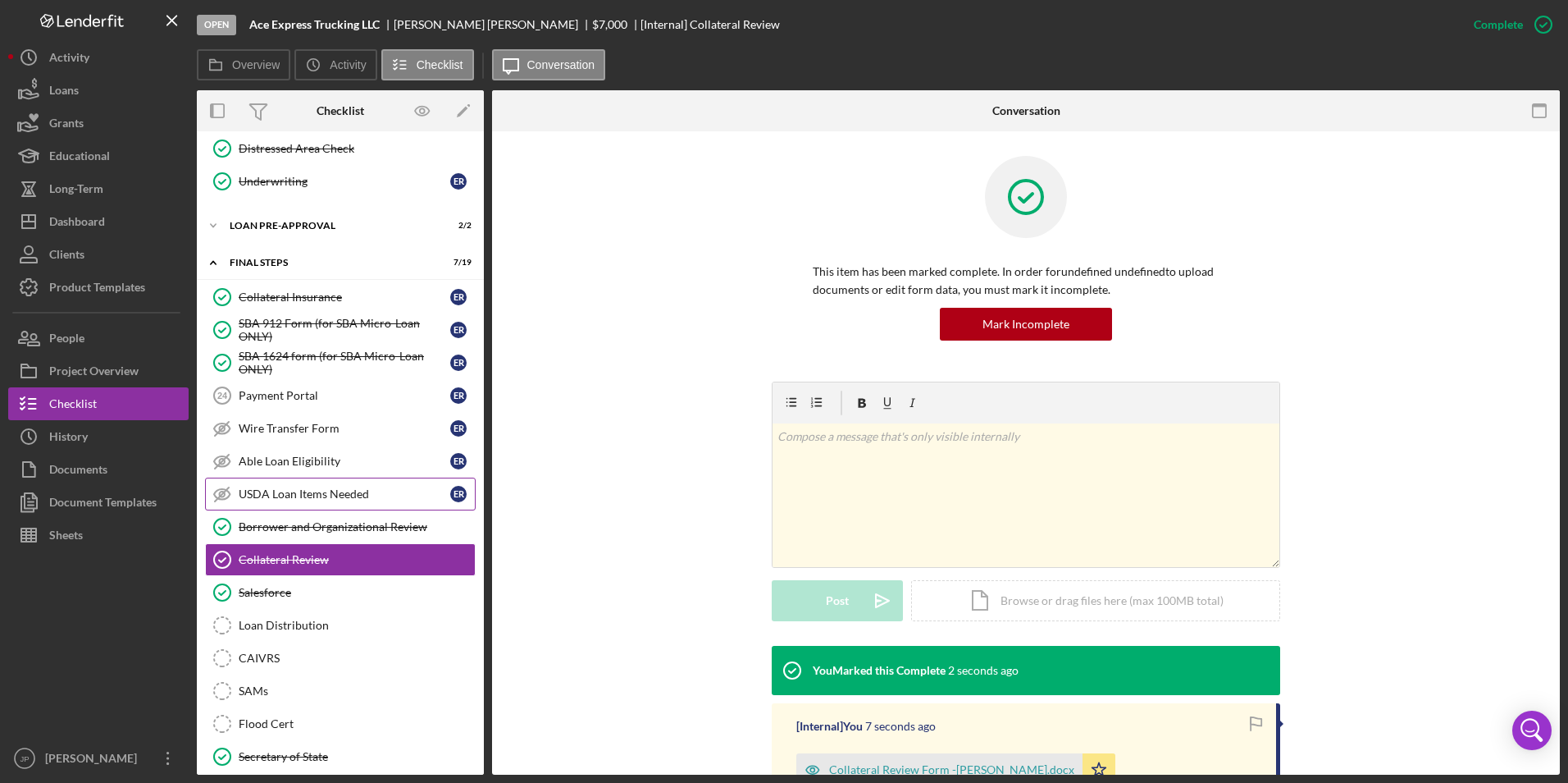
scroll to position [1149, 0]
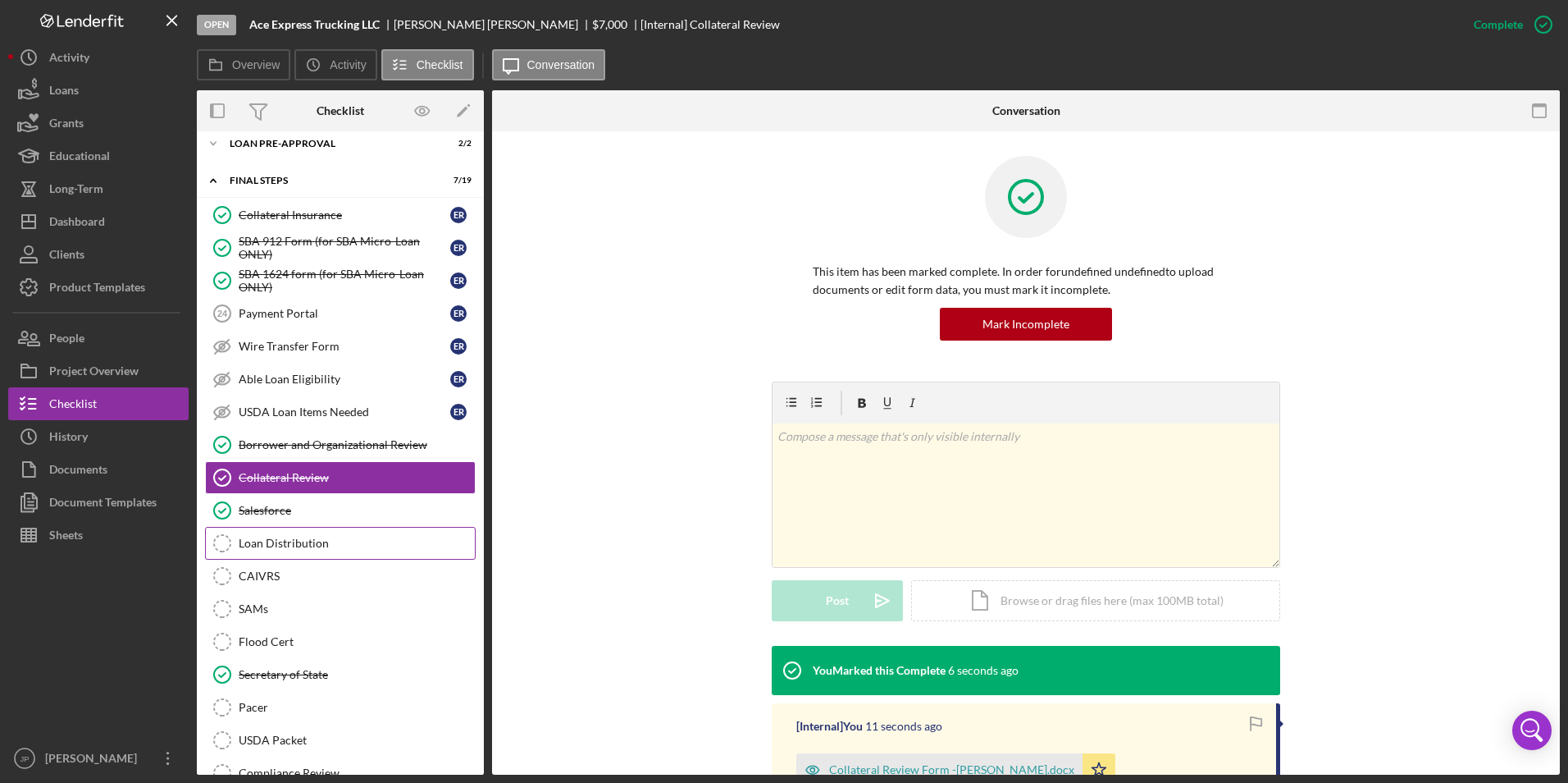
click at [240, 535] on icon "Loan Distribution" at bounding box center [222, 543] width 41 height 41
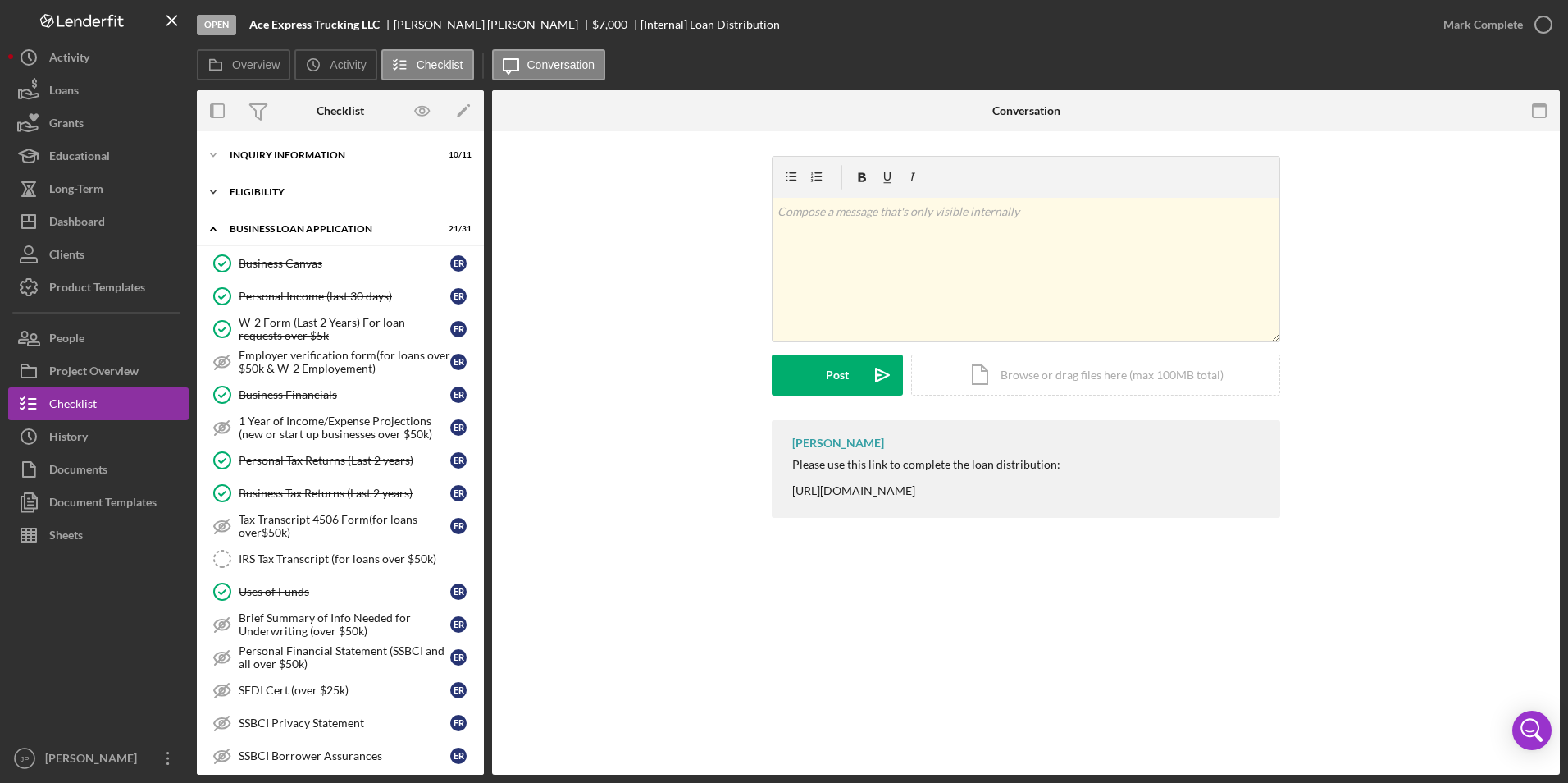
click at [222, 194] on icon "Icon/Expander" at bounding box center [213, 191] width 33 height 33
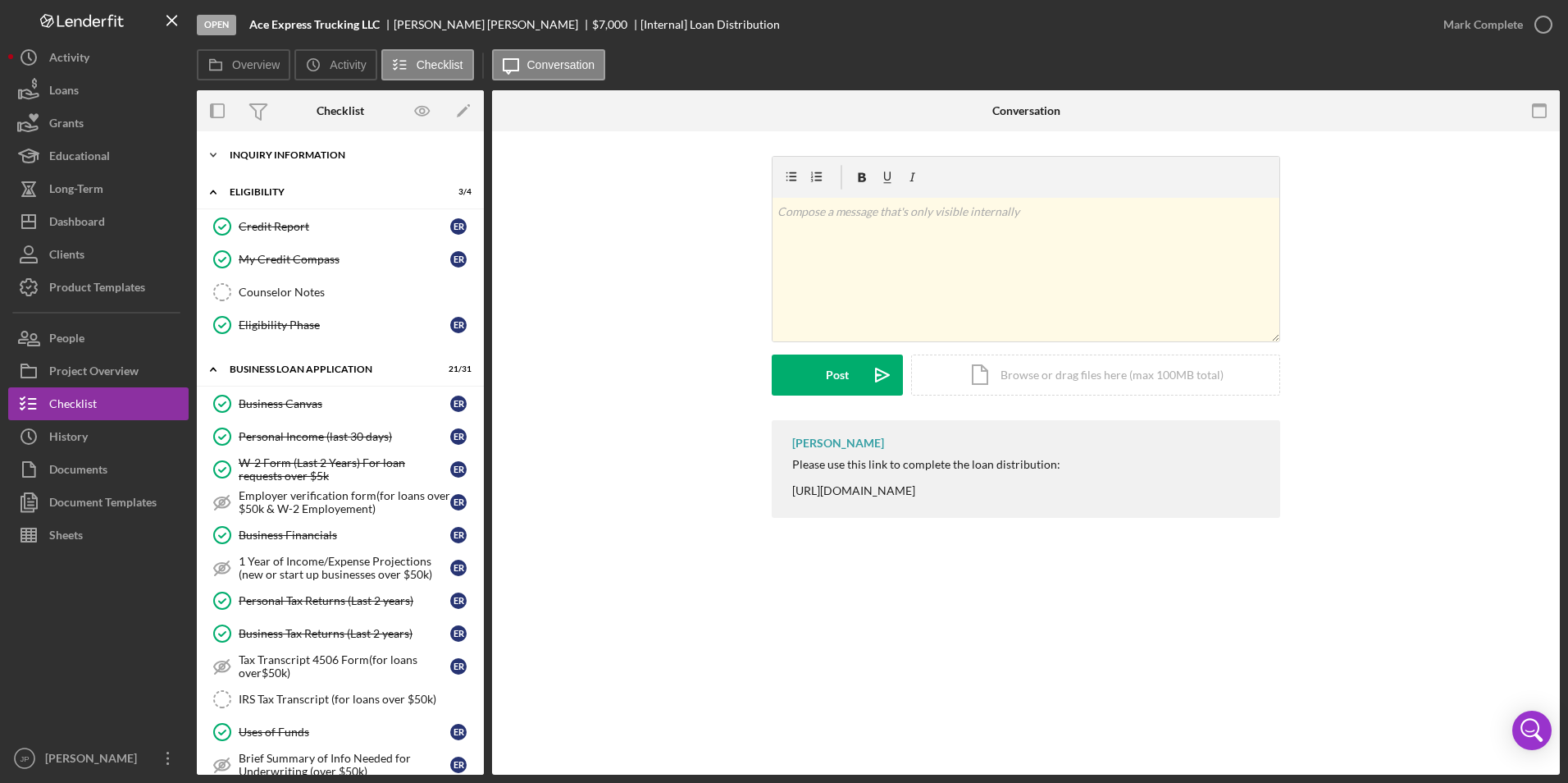
click at [226, 164] on icon "Icon/Expander" at bounding box center [213, 155] width 33 height 33
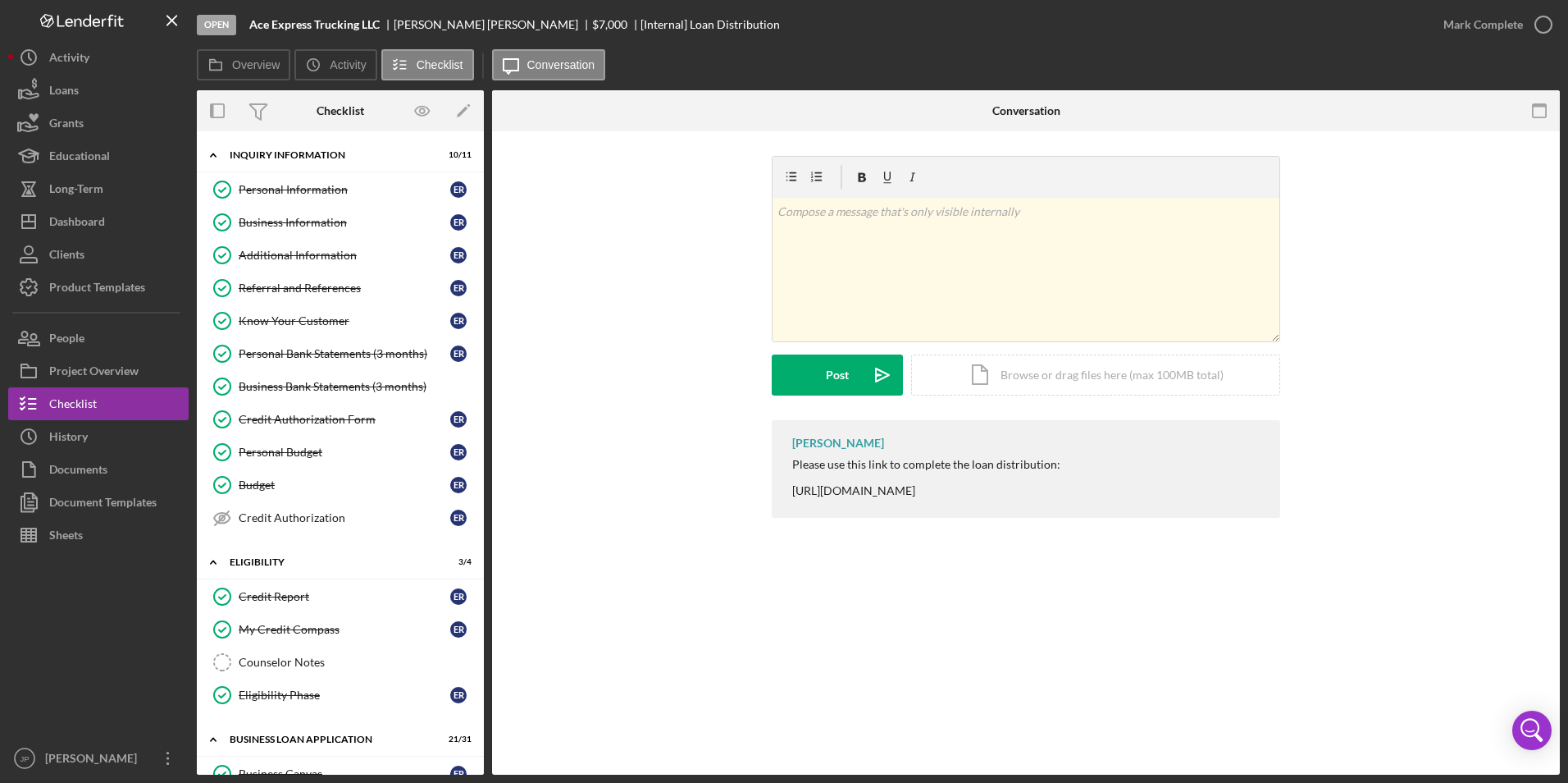
scroll to position [410, 0]
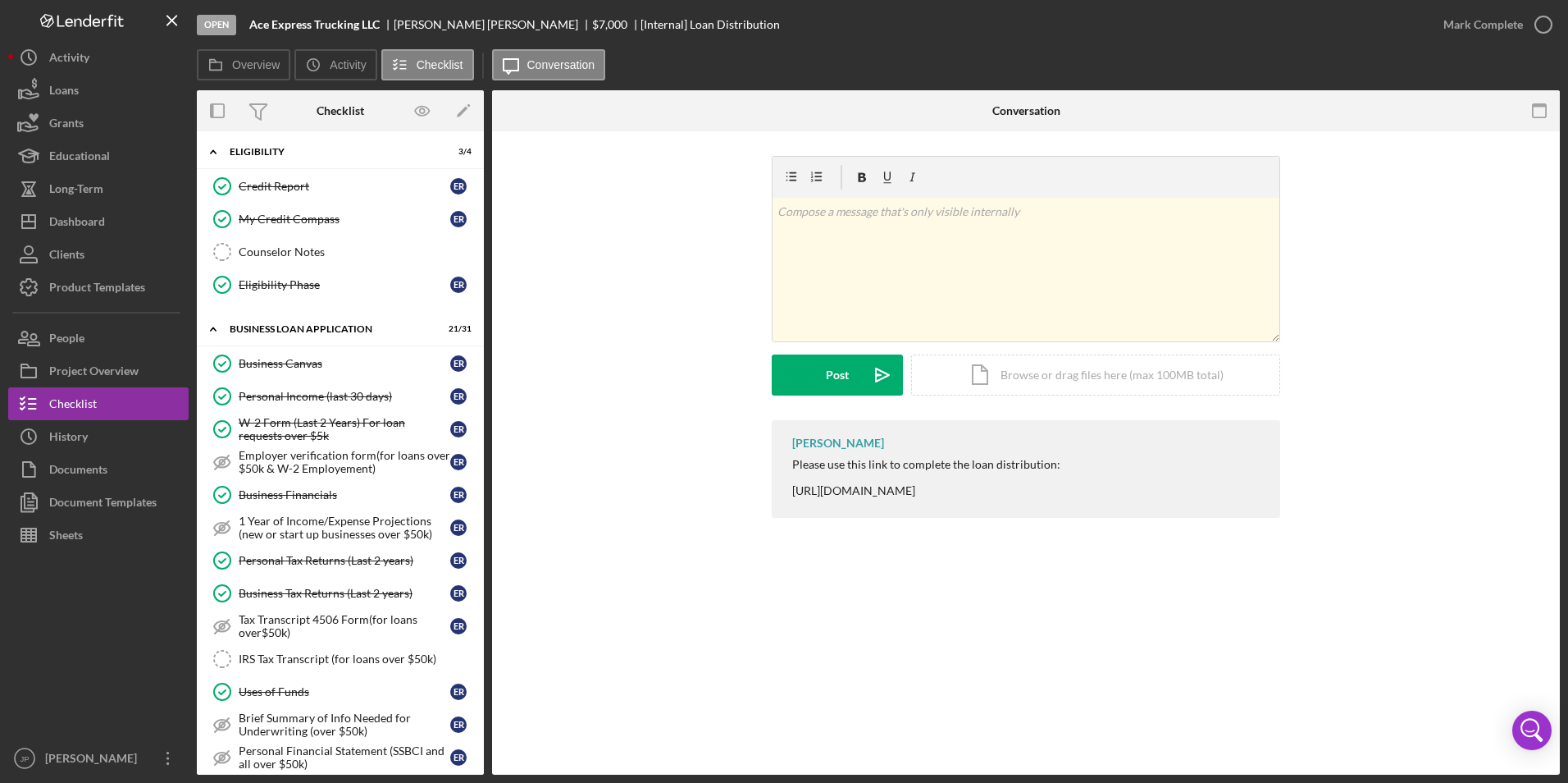
drag, startPoint x: 684, startPoint y: 600, endPoint x: 675, endPoint y: 590, distance: 13.5
drag, startPoint x: 675, startPoint y: 590, endPoint x: 1033, endPoint y: 651, distance: 363.2
click at [1033, 651] on div "Loan Distribution Loan Distribution v Color teal Color pink Remove color Add ro…" at bounding box center [1026, 453] width 1068 height 644
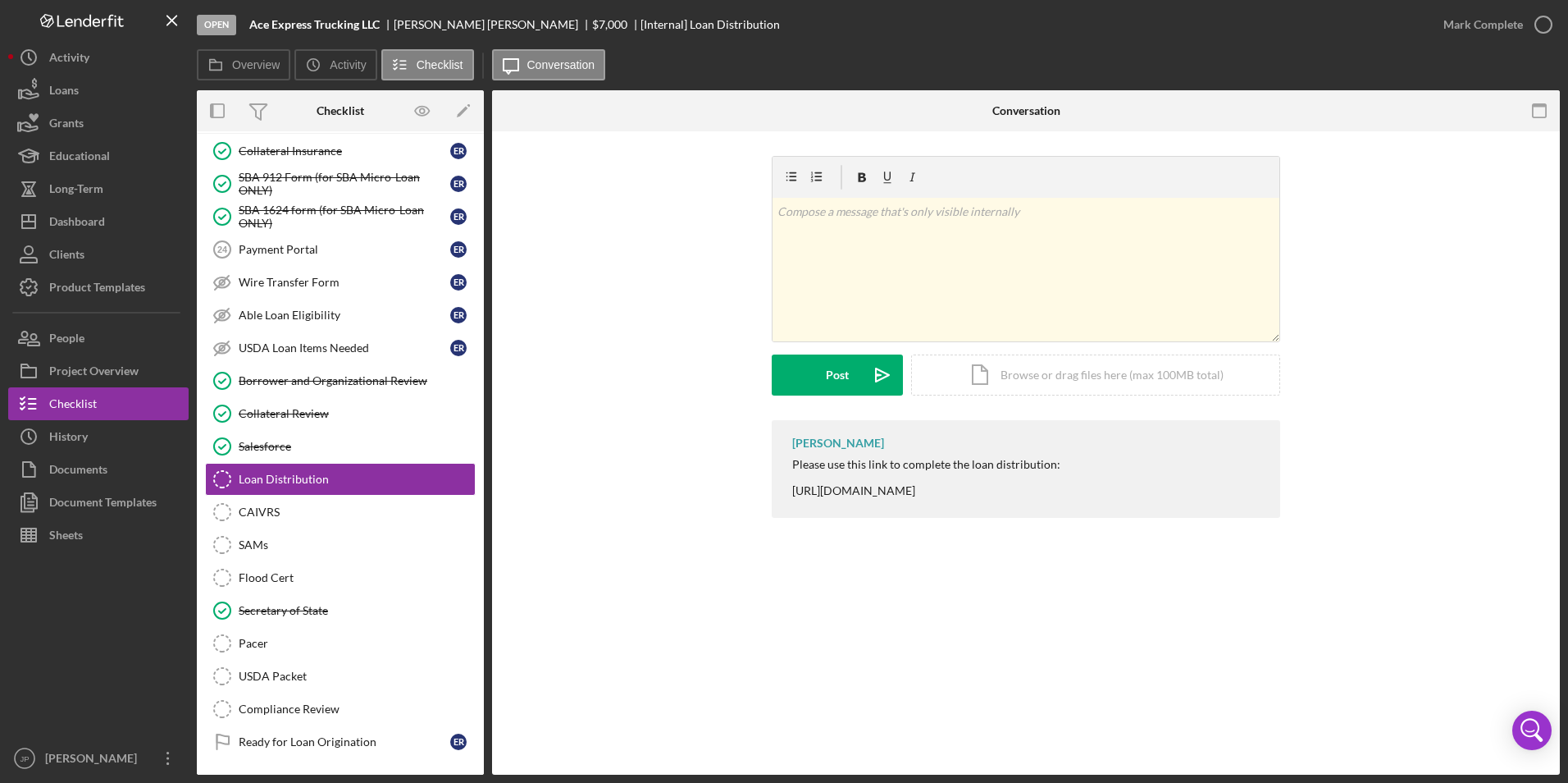
scroll to position [1760, 0]
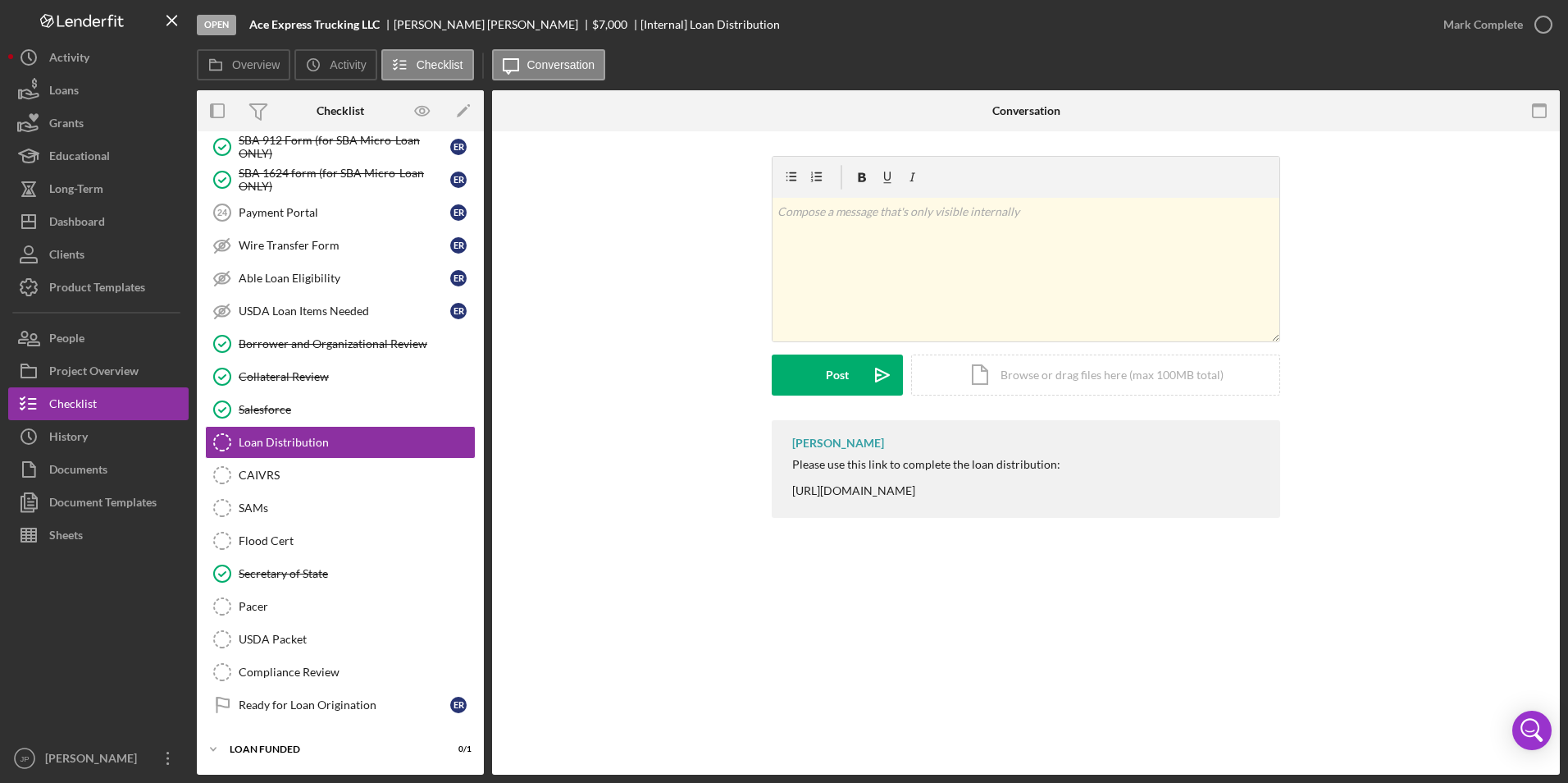
drag, startPoint x: 1118, startPoint y: 490, endPoint x: 792, endPoint y: 506, distance: 326.4
click at [792, 506] on div "Jon Pettigrew Please use this link to complete the loan distribution: https://w…" at bounding box center [1026, 468] width 508 height 97
copy div "https://www.cognitoforms.com/JustinePETERSEN/distribution2"
